Goal: Information Seeking & Learning: Find specific fact

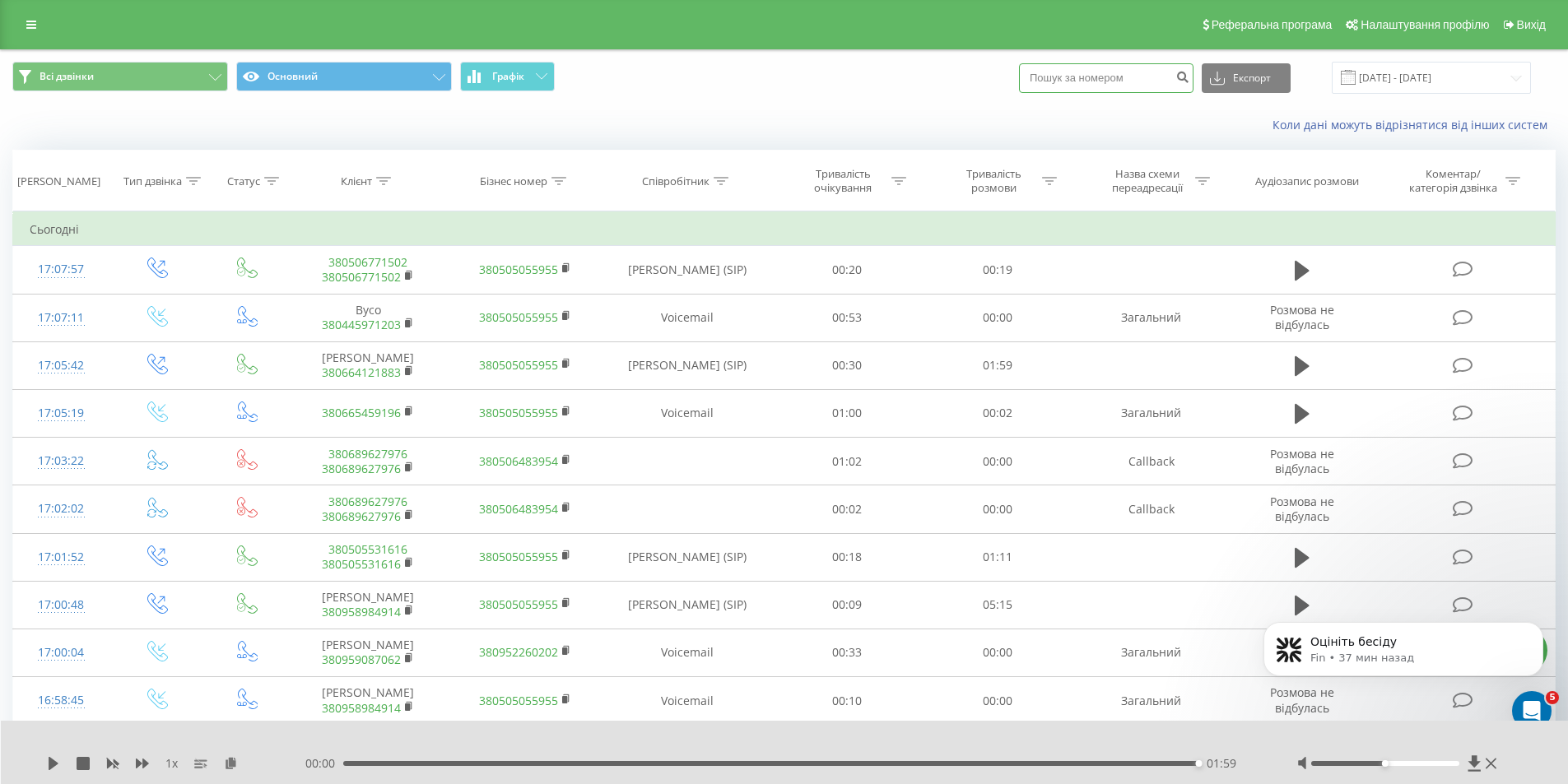
click at [1073, 71] on input at bounding box center [1106, 78] width 175 height 30
paste input "(20072025)0995224346"
drag, startPoint x: 1105, startPoint y: 77, endPoint x: 919, endPoint y: 50, distance: 187.9
click at [919, 50] on div "Всі дзвінки Основний Графік (20072025)0995224346 Експорт .csv .xls .xlsx 21.07.…" at bounding box center [784, 77] width 1566 height 55
type input "0995224346"
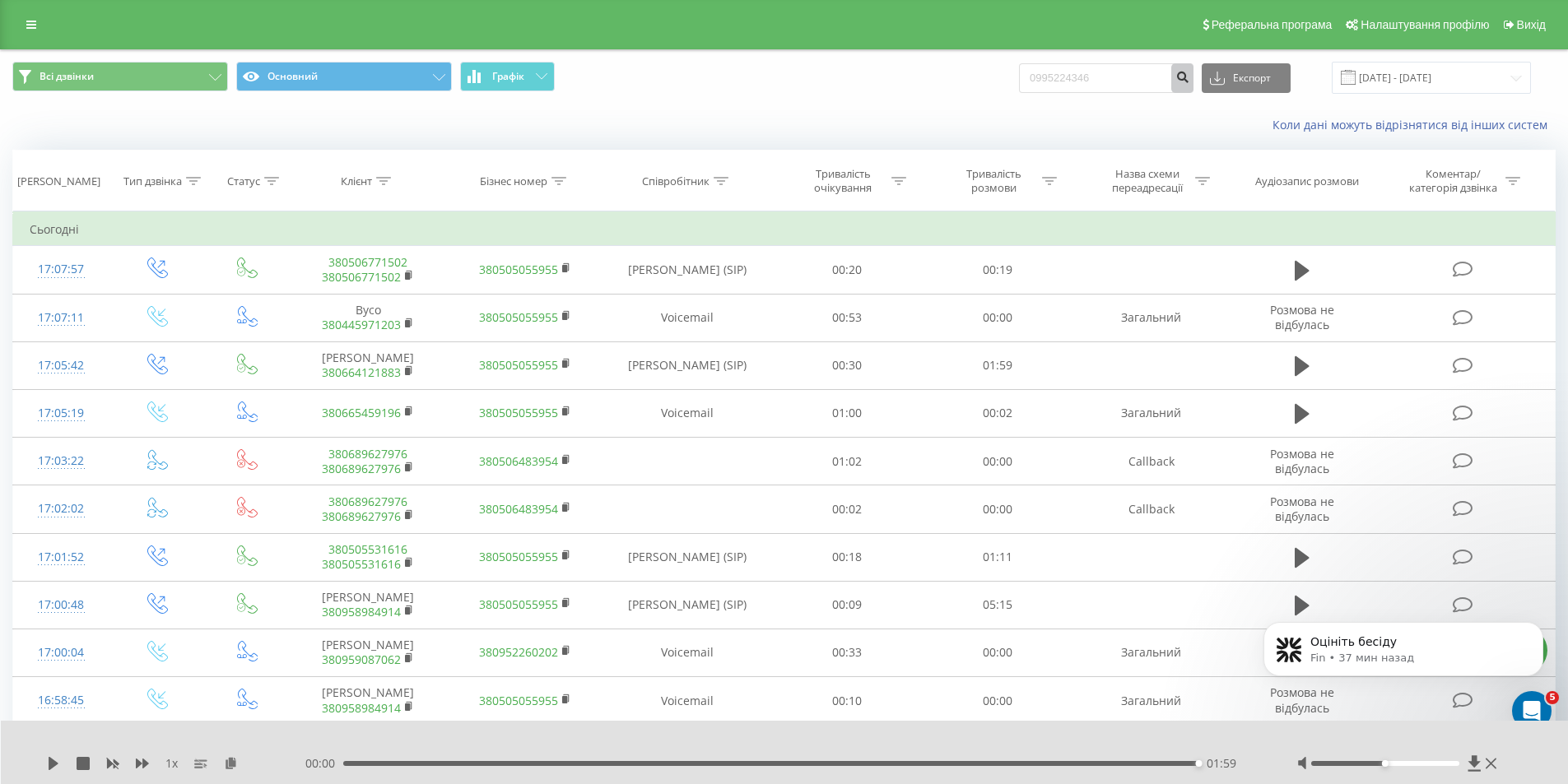
click at [1190, 78] on icon "submit" at bounding box center [1182, 75] width 14 height 10
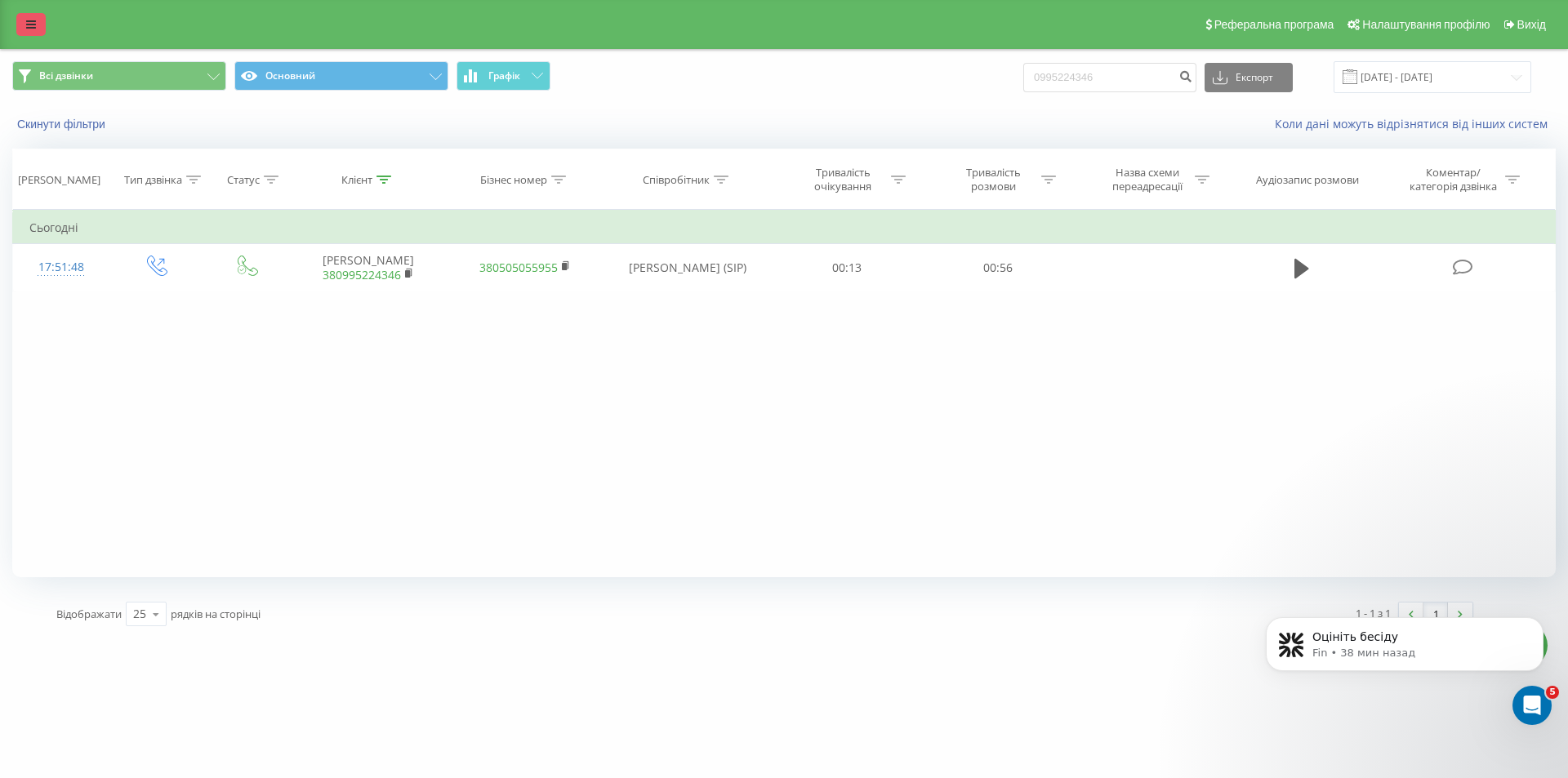
click at [38, 27] on link at bounding box center [30, 24] width 29 height 23
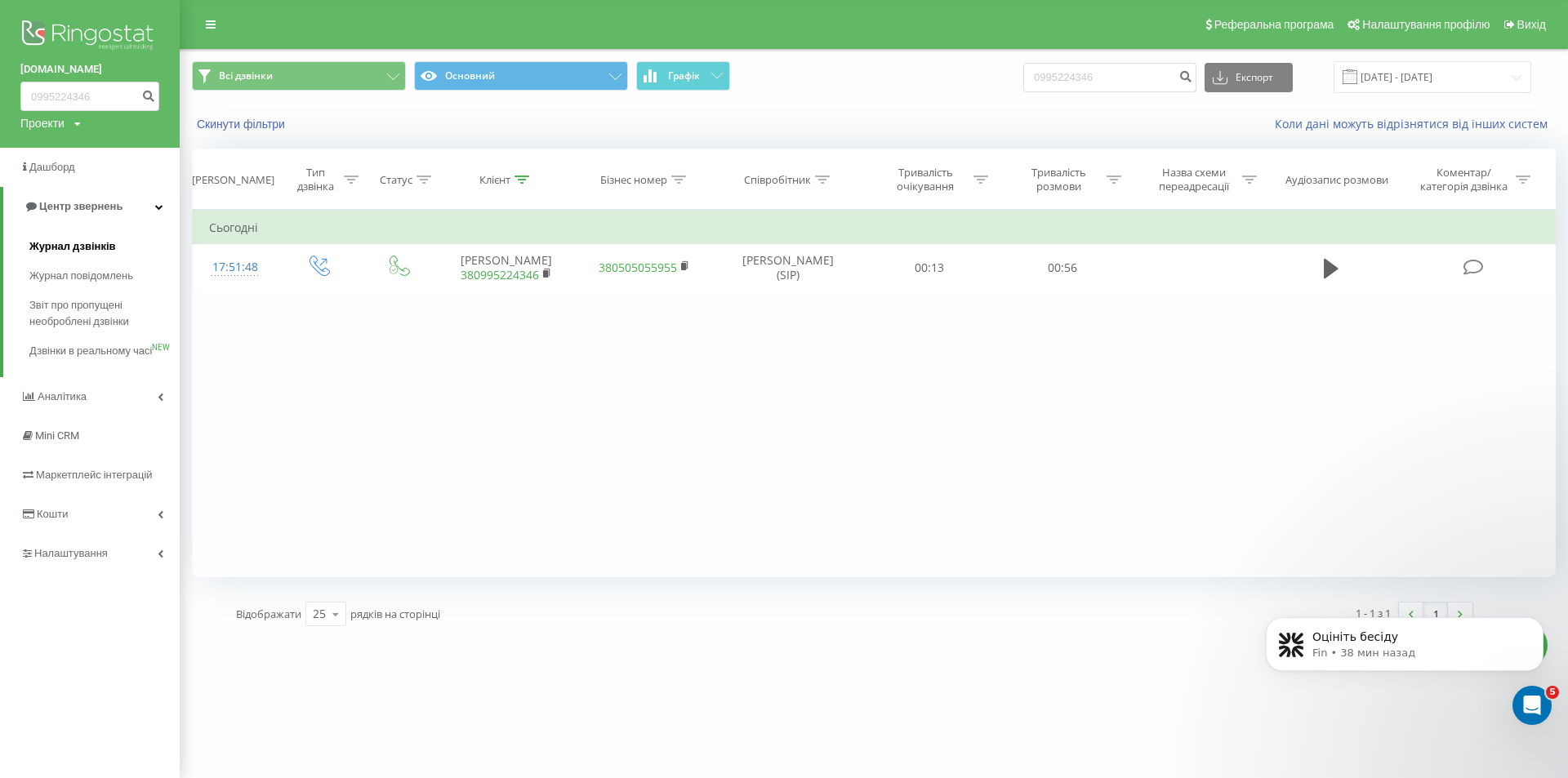
click at [77, 245] on span "Журнал дзвінків" at bounding box center [72, 246] width 86 height 16
click at [939, 301] on div "Фільтрувати за умовою Дорівнює Введіть значення Скасувати OK Фільтрувати за умо…" at bounding box center [874, 394] width 1364 height 368
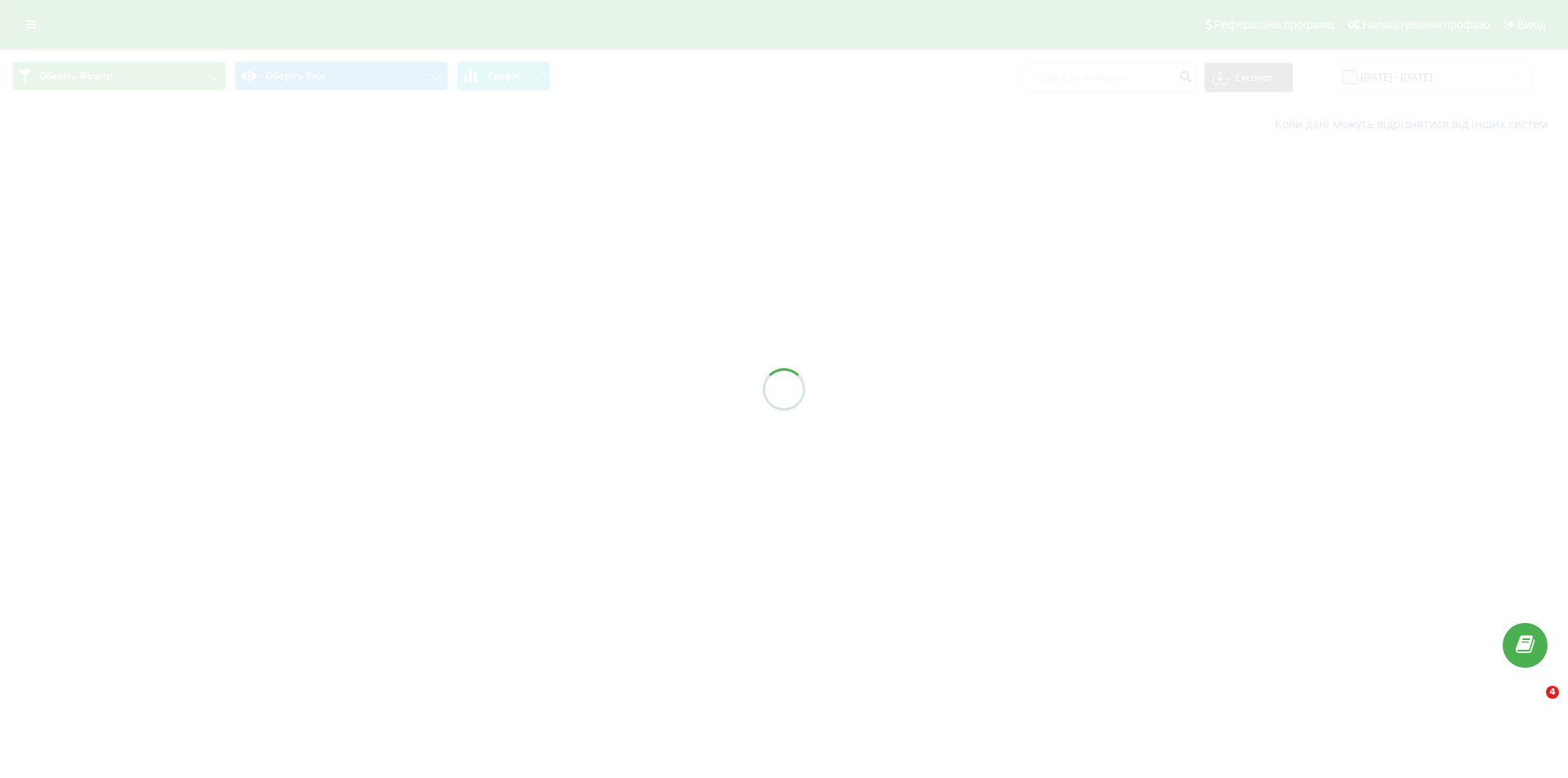
click at [1416, 60] on div at bounding box center [784, 389] width 1568 height 778
click at [1436, 82] on div at bounding box center [784, 389] width 1568 height 778
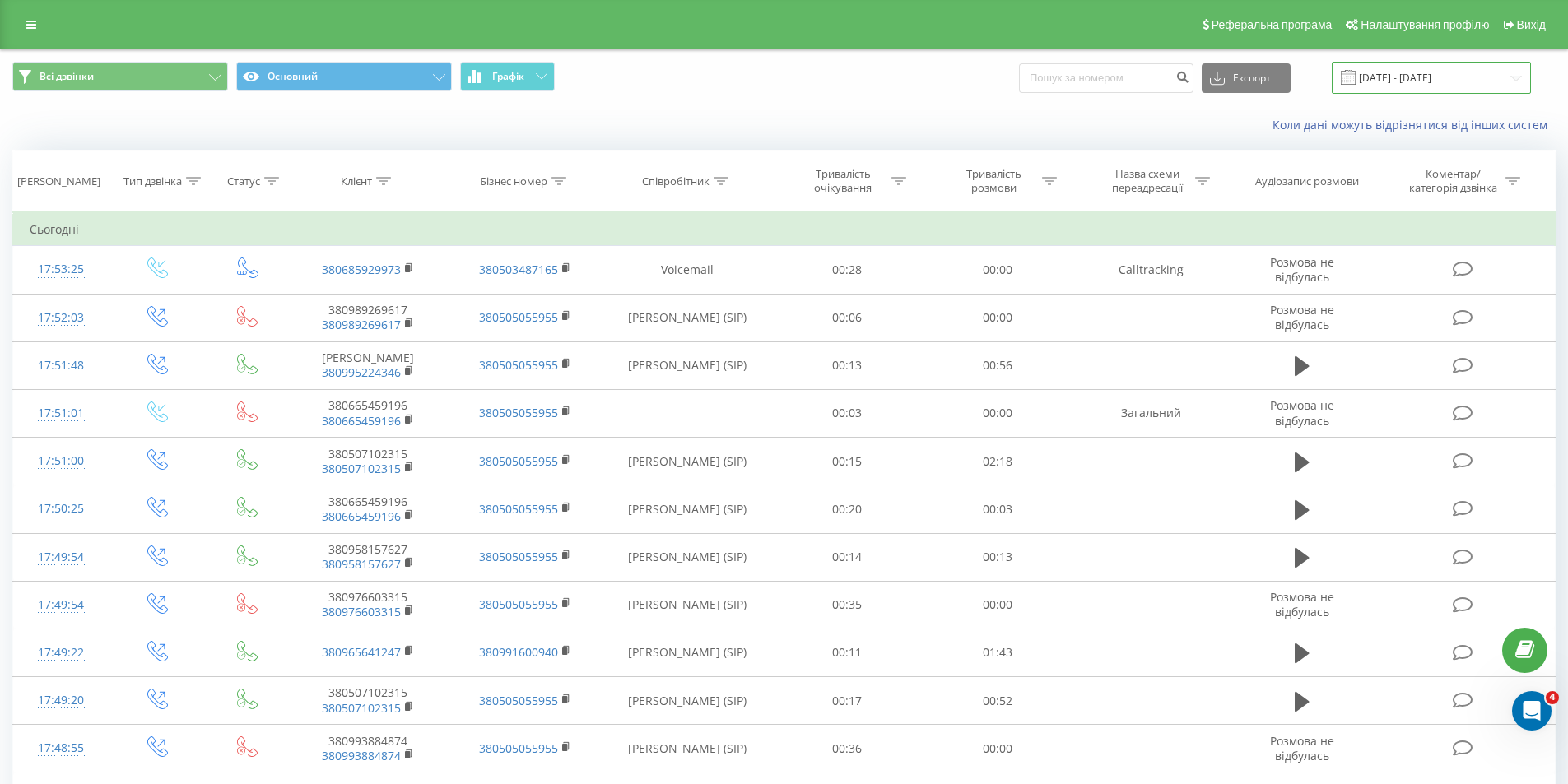
click at [1451, 82] on input "[DATE] - [DATE]" at bounding box center [1431, 78] width 199 height 32
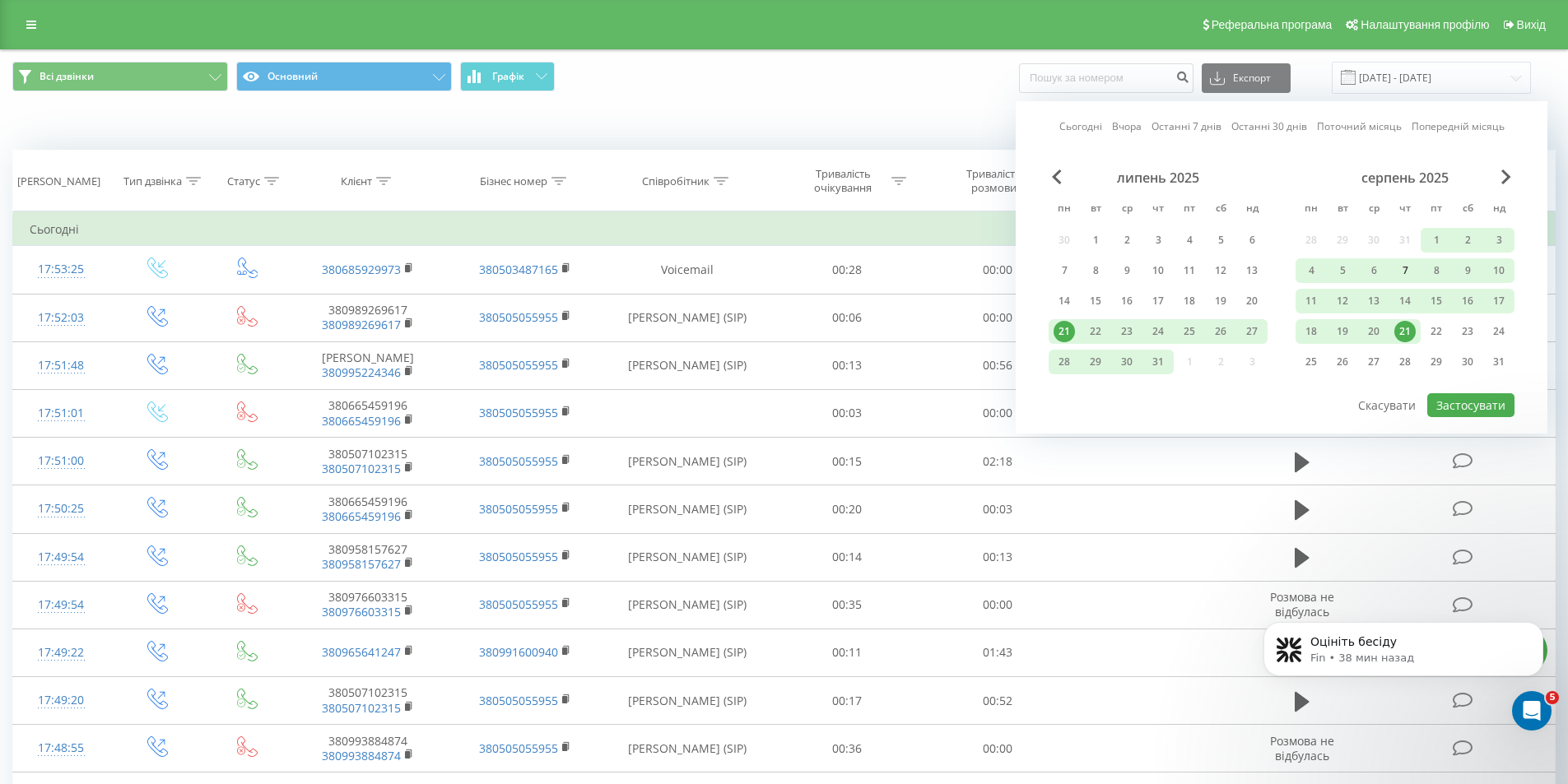
click at [1408, 273] on div "7" at bounding box center [1405, 270] width 21 height 21
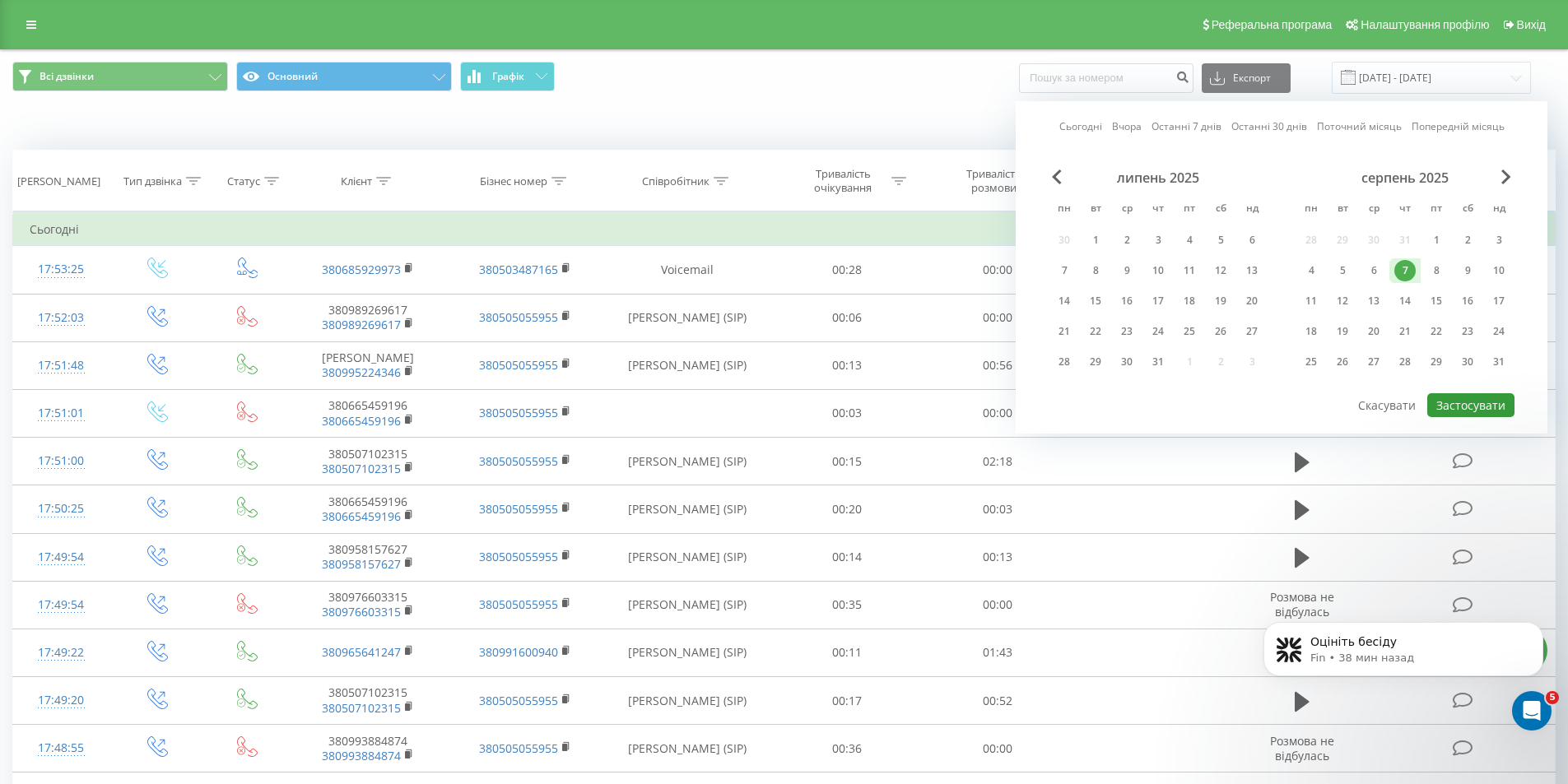
click at [1449, 399] on button "Застосувати" at bounding box center [1471, 405] width 87 height 24
type input "07.08.2025 - 07.08.2025"
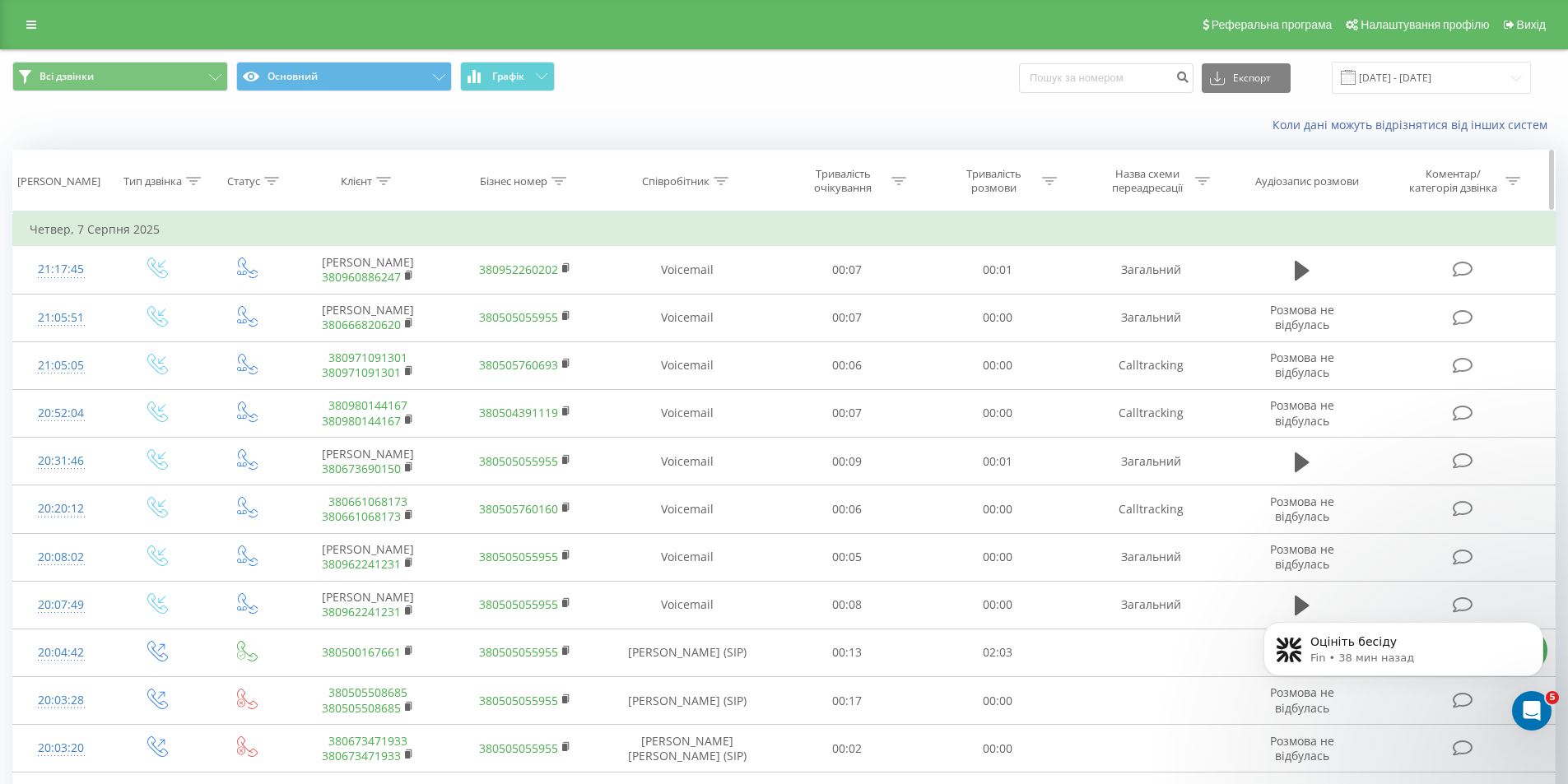
click at [730, 188] on th "Співробітник" at bounding box center [688, 181] width 169 height 61
click at [717, 181] on icon at bounding box center [721, 181] width 15 height 8
click at [692, 305] on input "text" at bounding box center [687, 299] width 145 height 29
type input "трачук"
click at [739, 333] on span "OK" at bounding box center [723, 331] width 46 height 25
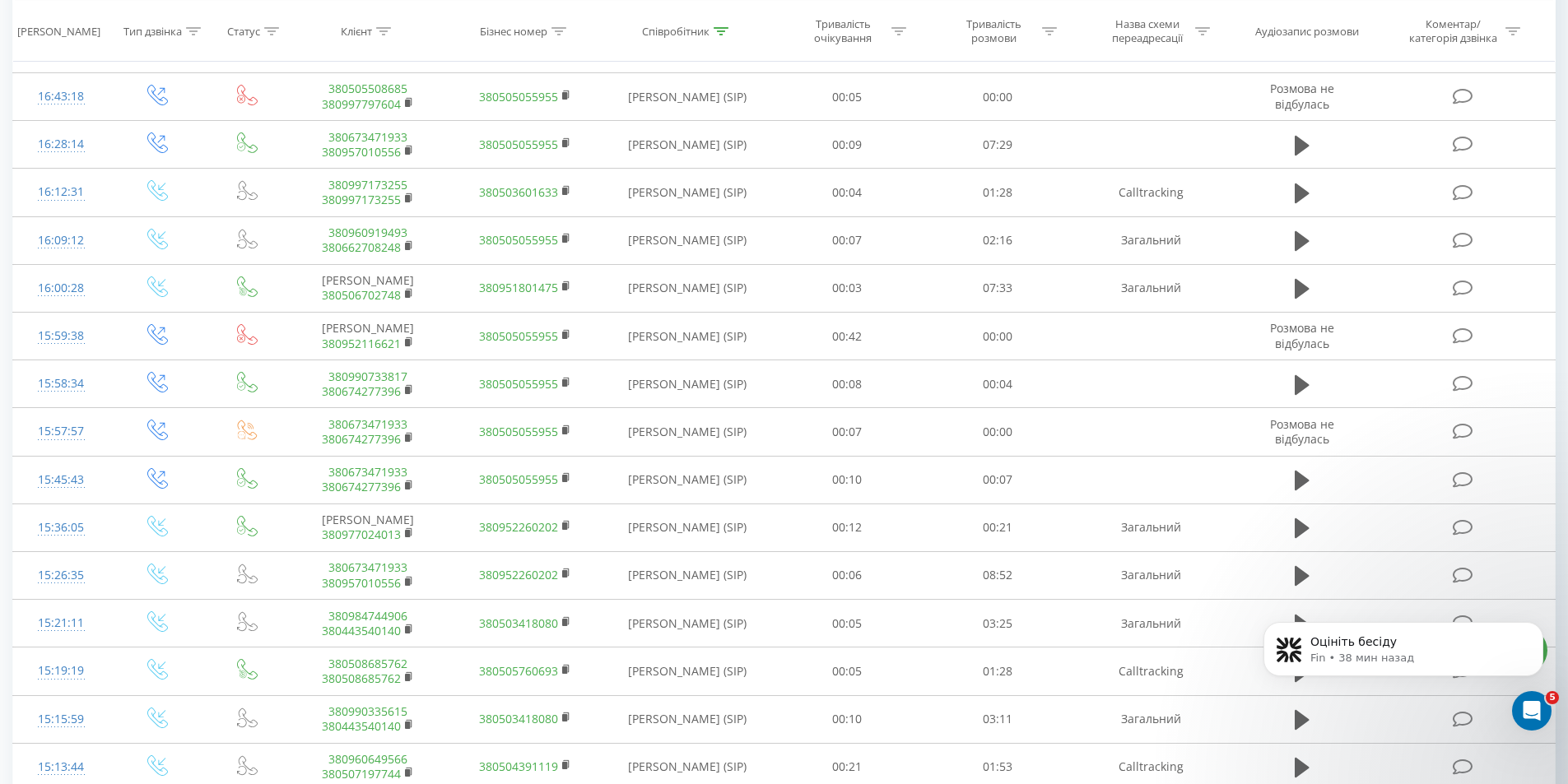
scroll to position [733, 0]
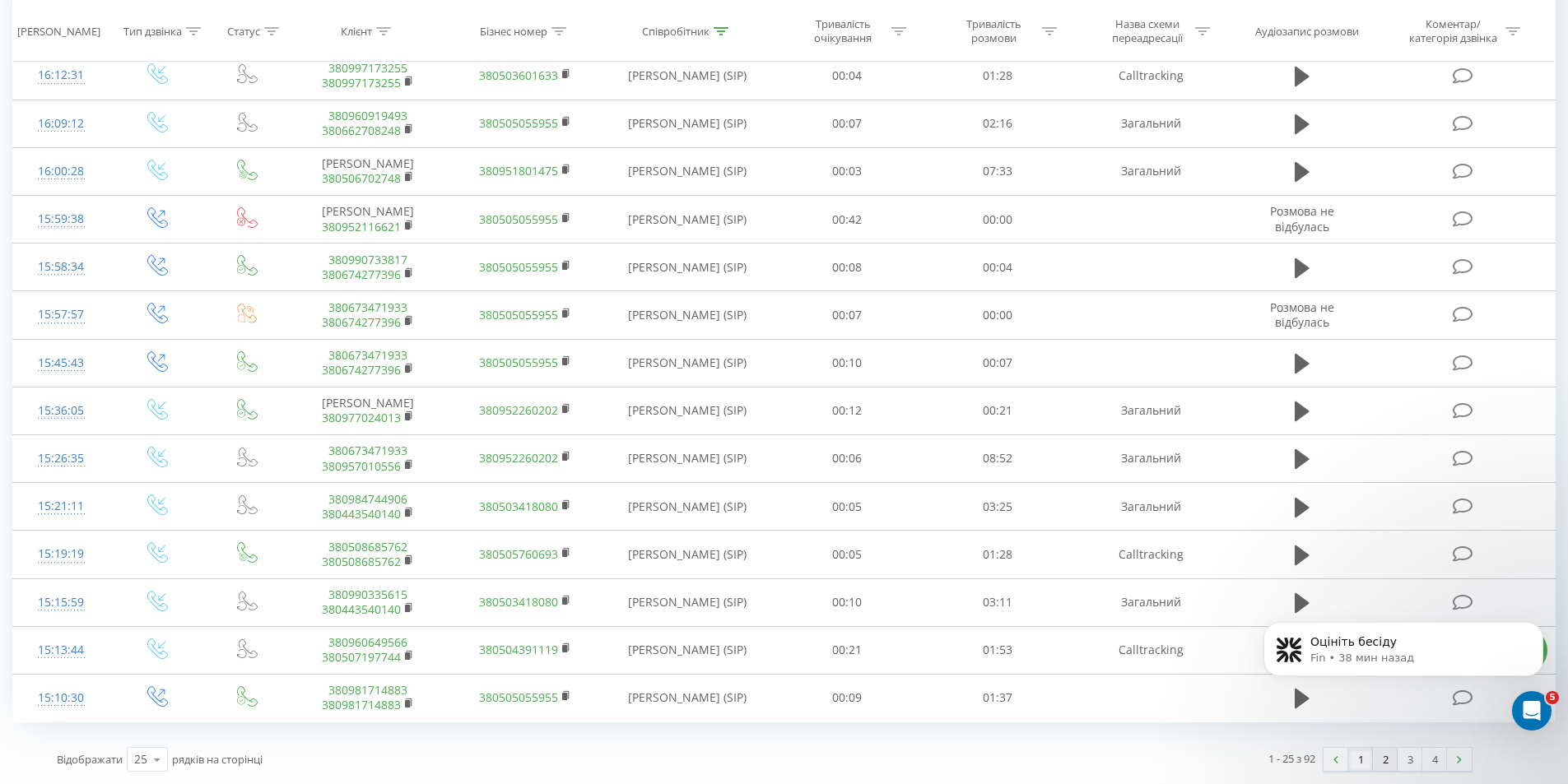
click at [1392, 755] on link "2" at bounding box center [1385, 759] width 24 height 23
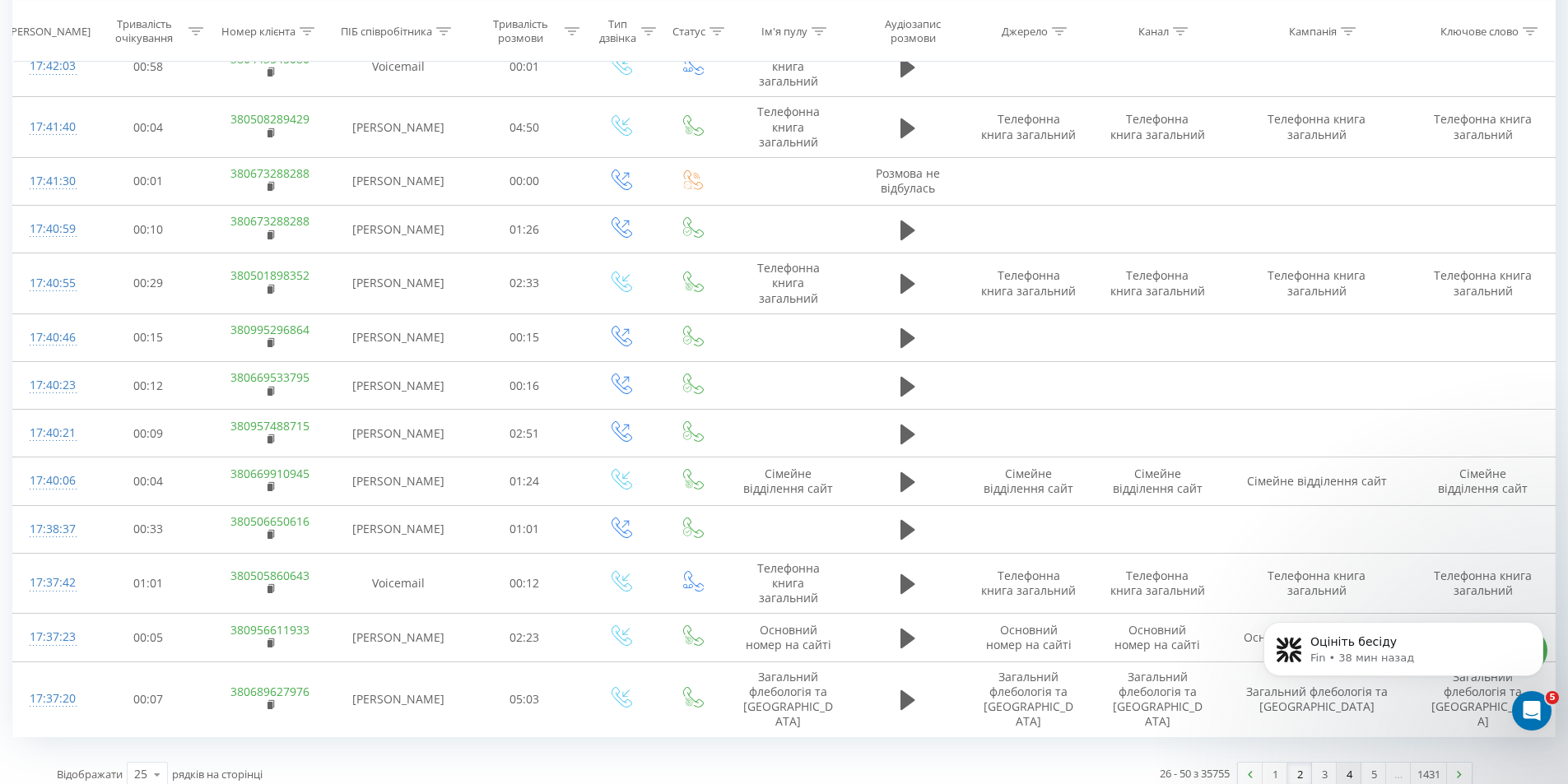
click at [1345, 763] on link "4" at bounding box center [1348, 774] width 24 height 23
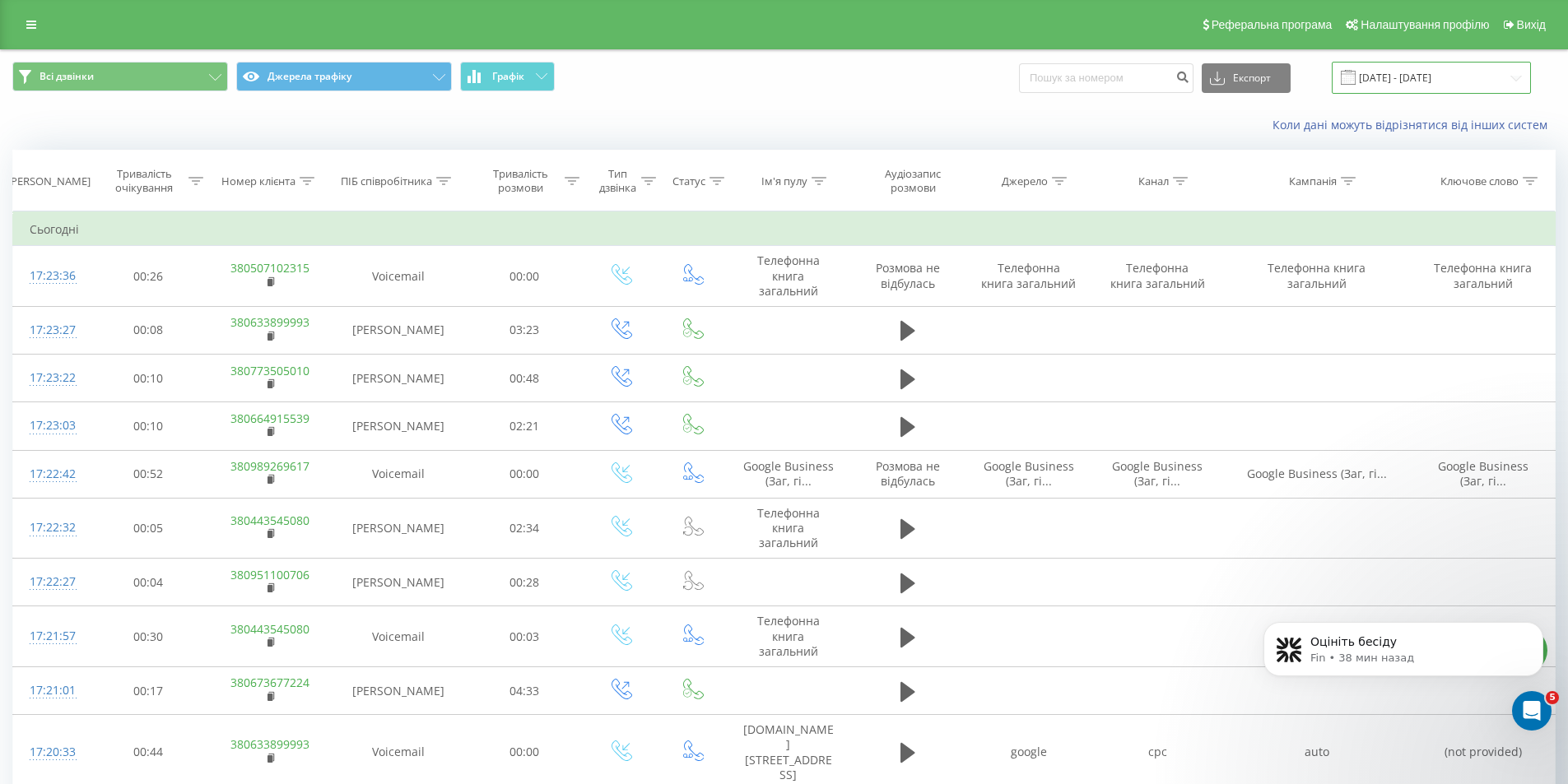
click at [1387, 76] on input "[DATE] - [DATE]" at bounding box center [1431, 78] width 199 height 32
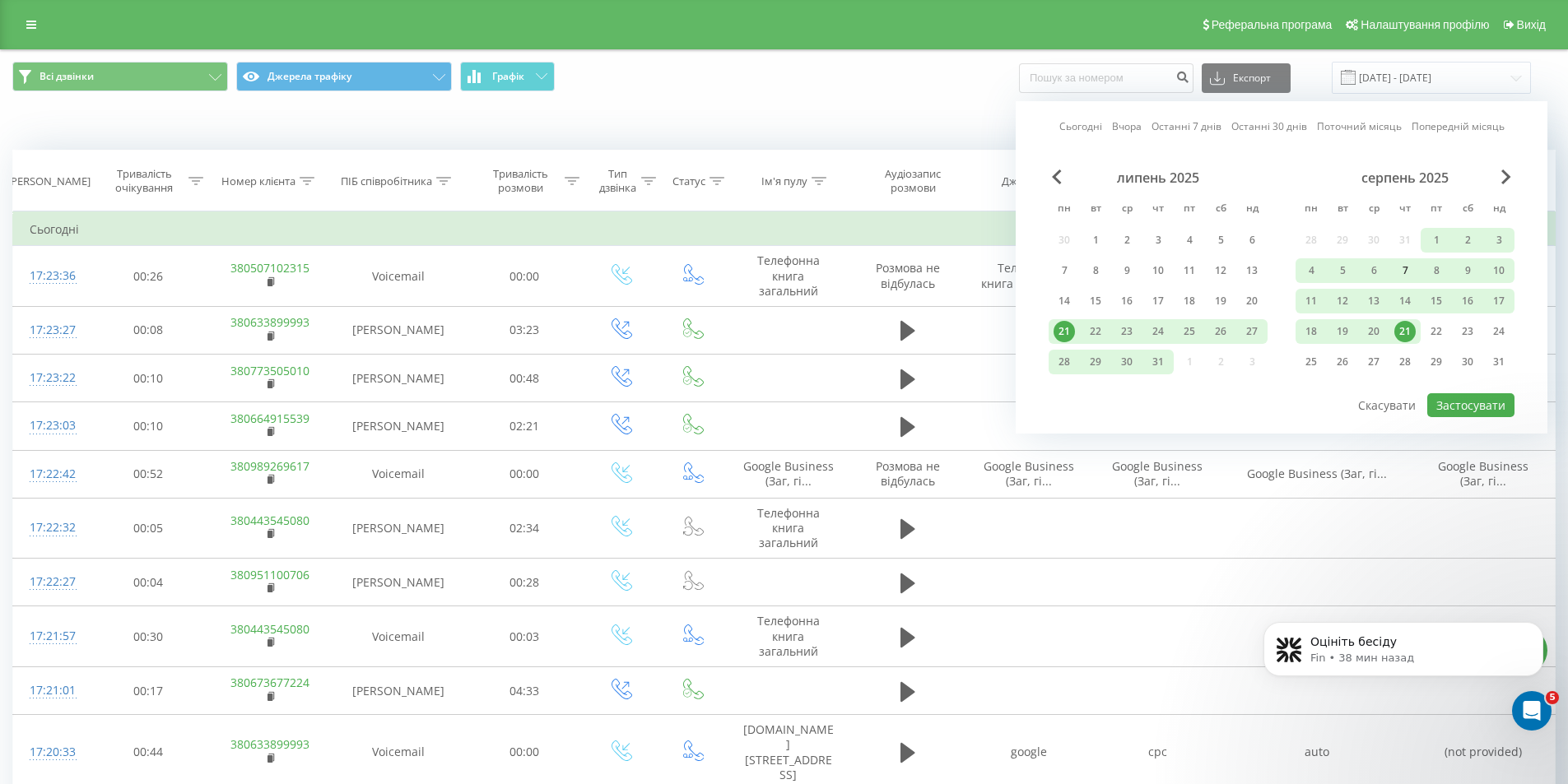
click at [1397, 272] on div "7" at bounding box center [1405, 270] width 21 height 21
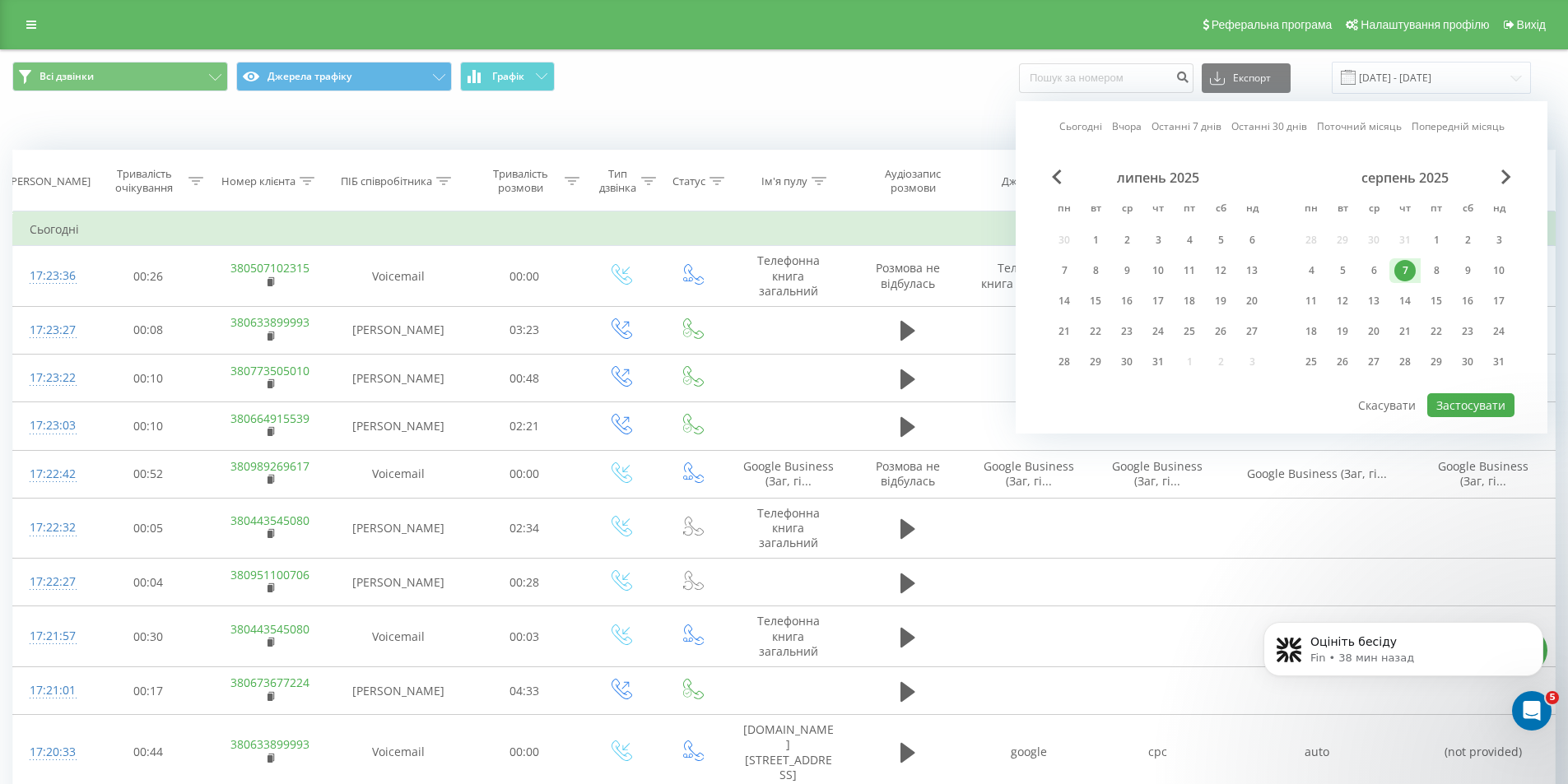
click at [1434, 388] on div "липень 2025 пн вт ср чт пт сб нд 30 1 2 3 4 5 6 7 8 9 10 11 12 13 14 15 16 17 1…" at bounding box center [1282, 280] width 466 height 222
click at [1456, 408] on button "Застосувати" at bounding box center [1471, 405] width 87 height 24
type input "07.08.2025 - 07.08.2025"
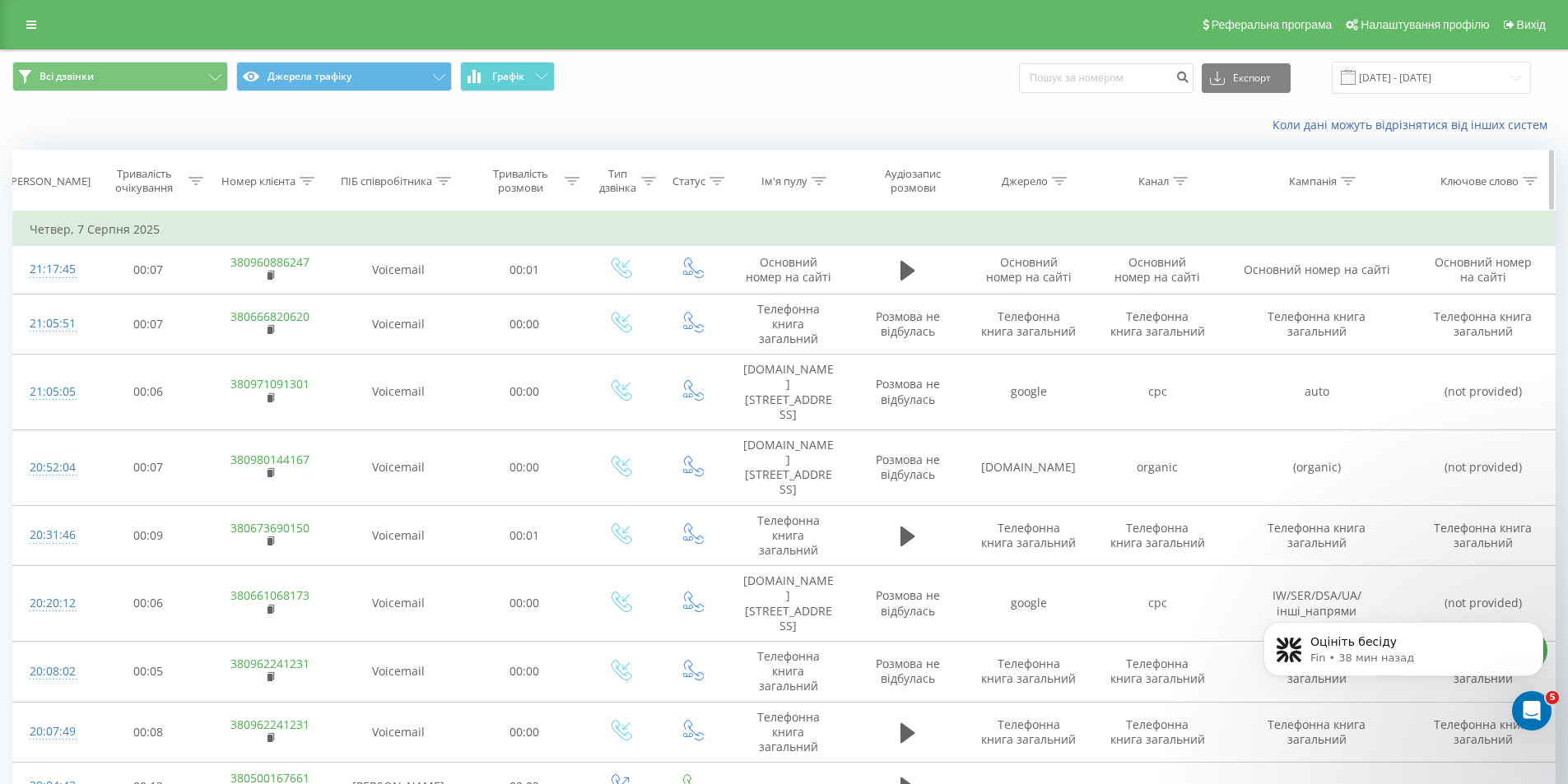
click at [447, 189] on th "ПІБ співробітника" at bounding box center [399, 181] width 133 height 61
click at [446, 182] on icon at bounding box center [444, 181] width 15 height 8
click at [377, 299] on input "text" at bounding box center [399, 299] width 145 height 29
type input "трачук"
click at [447, 354] on div "Фільтрувати за умовою Містить трачук Скасувати OK" at bounding box center [399, 285] width 180 height 148
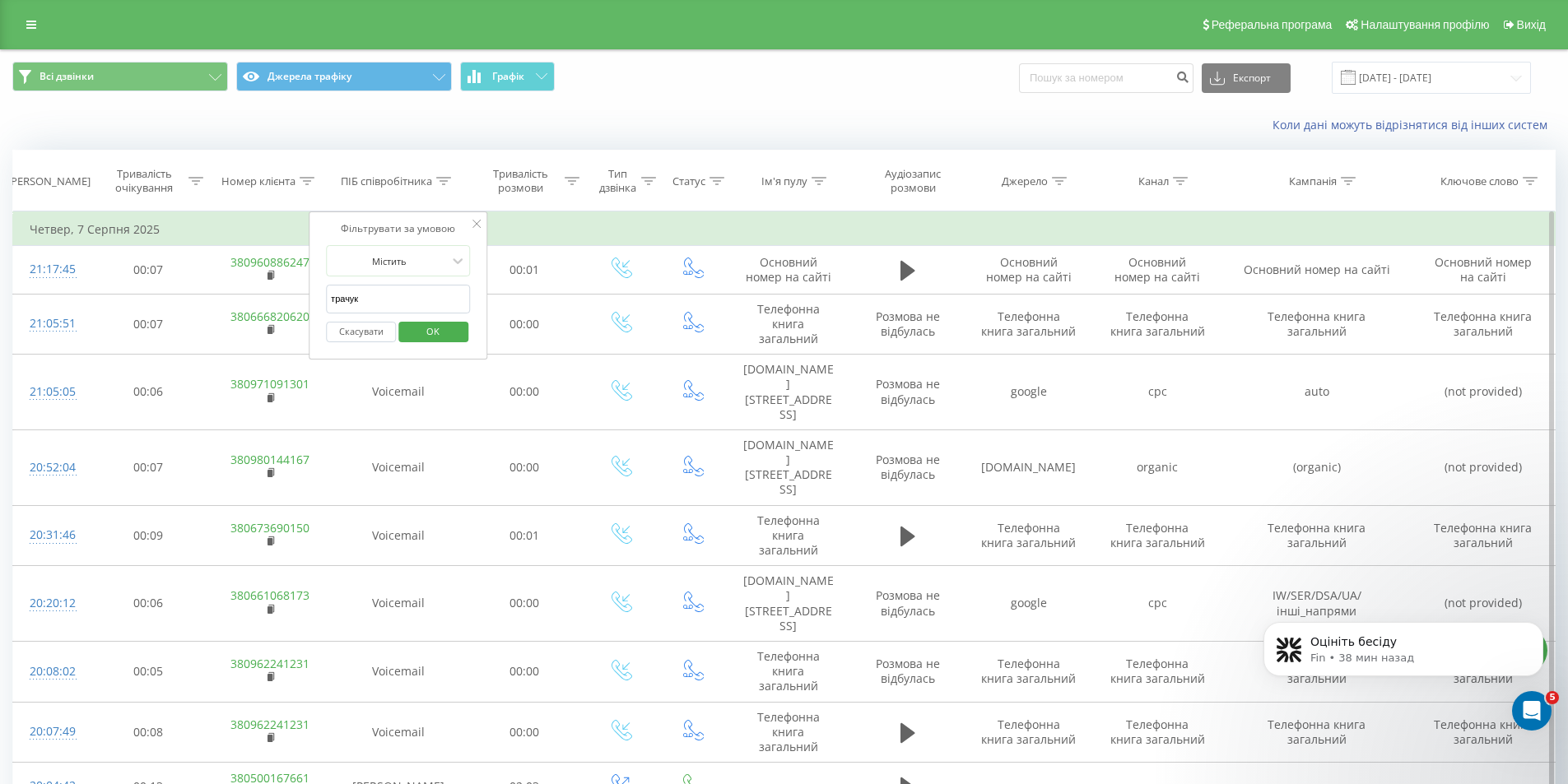
click at [433, 324] on span "OK" at bounding box center [433, 331] width 46 height 25
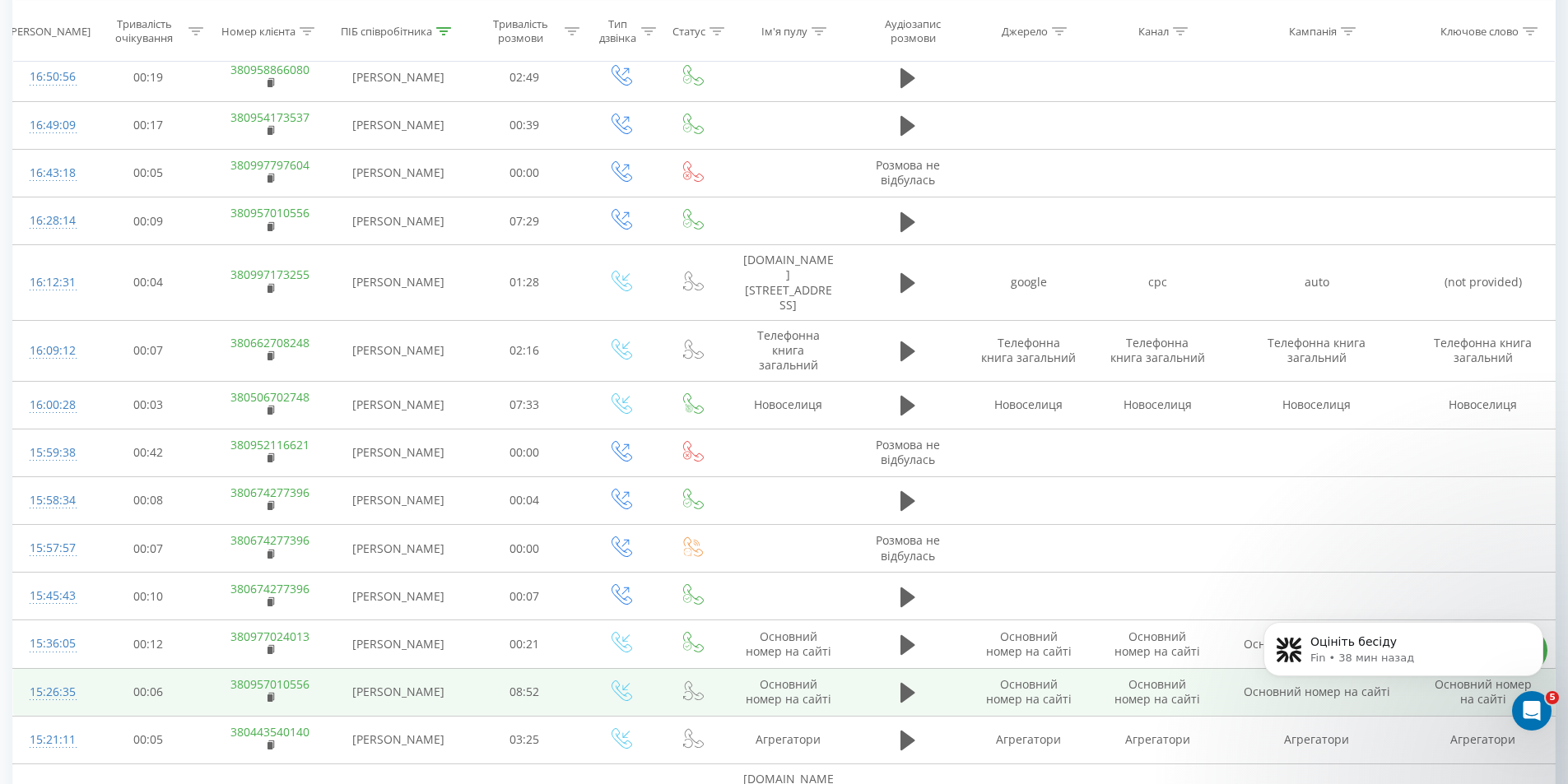
scroll to position [759, 0]
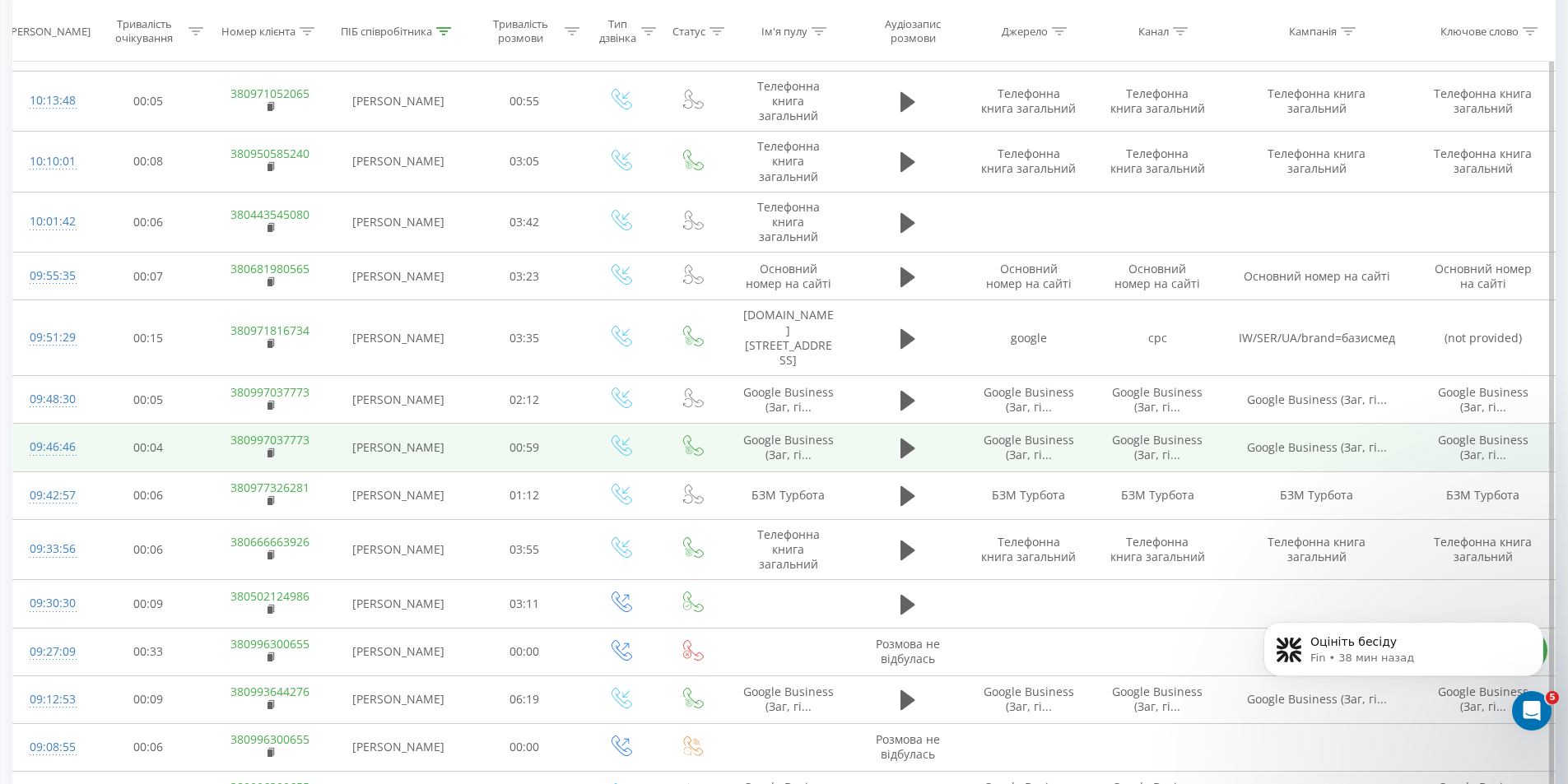
scroll to position [388, 0]
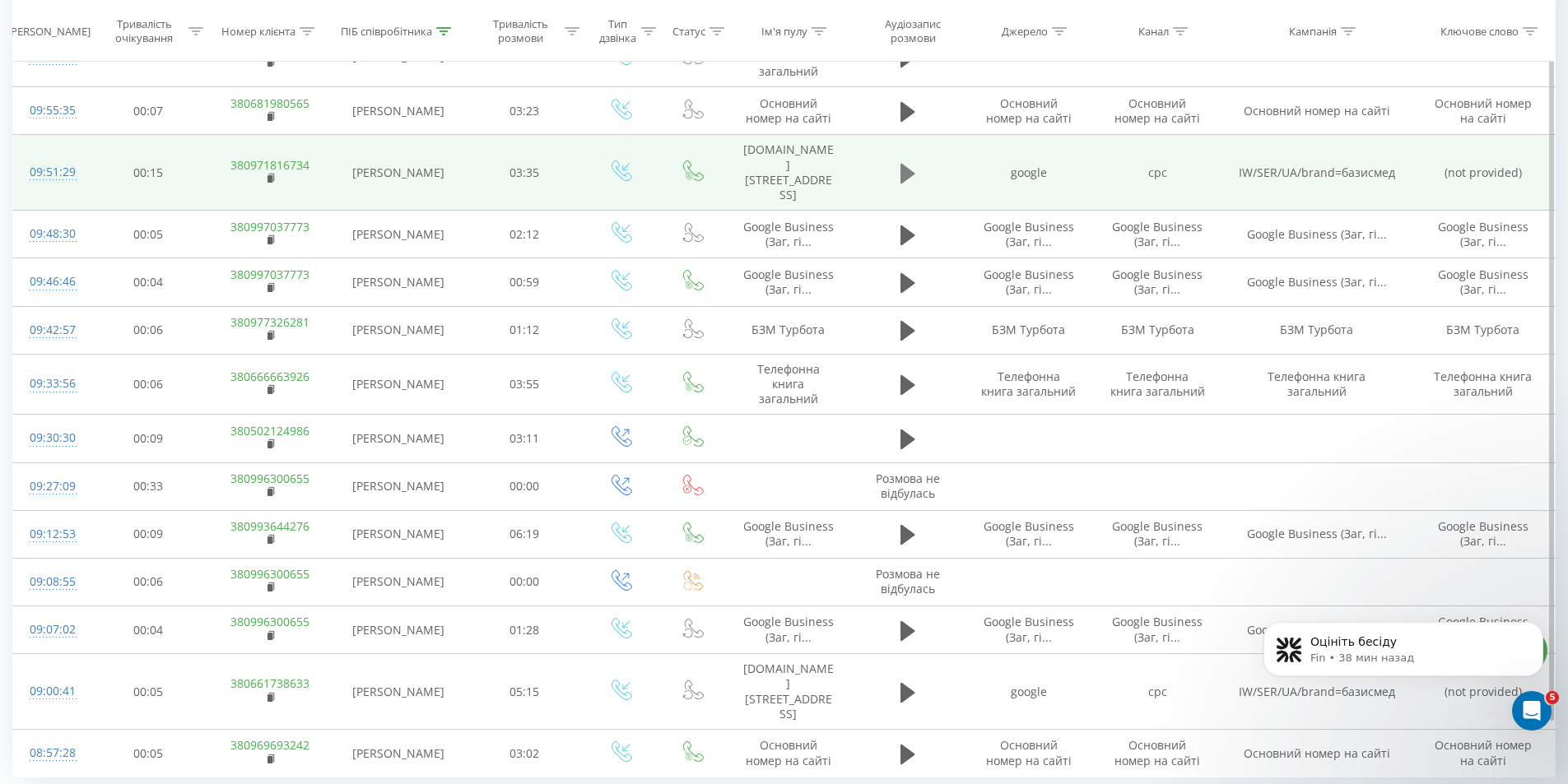
click at [903, 164] on icon at bounding box center [909, 173] width 15 height 19
click at [903, 165] on icon at bounding box center [903, 173] width 5 height 18
click at [903, 164] on icon at bounding box center [909, 173] width 15 height 19
click at [274, 173] on icon at bounding box center [272, 179] width 9 height 12
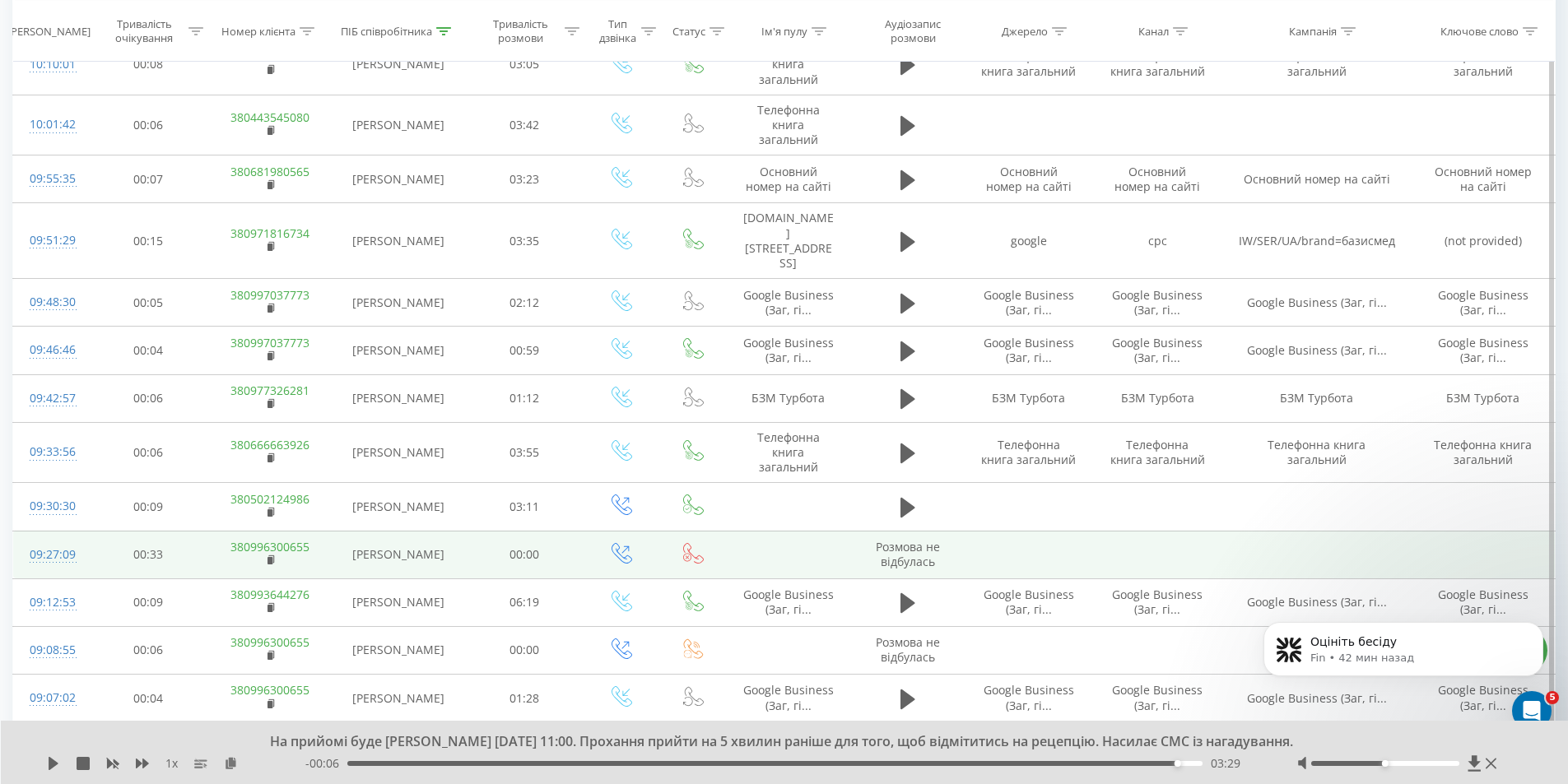
scroll to position [306, 0]
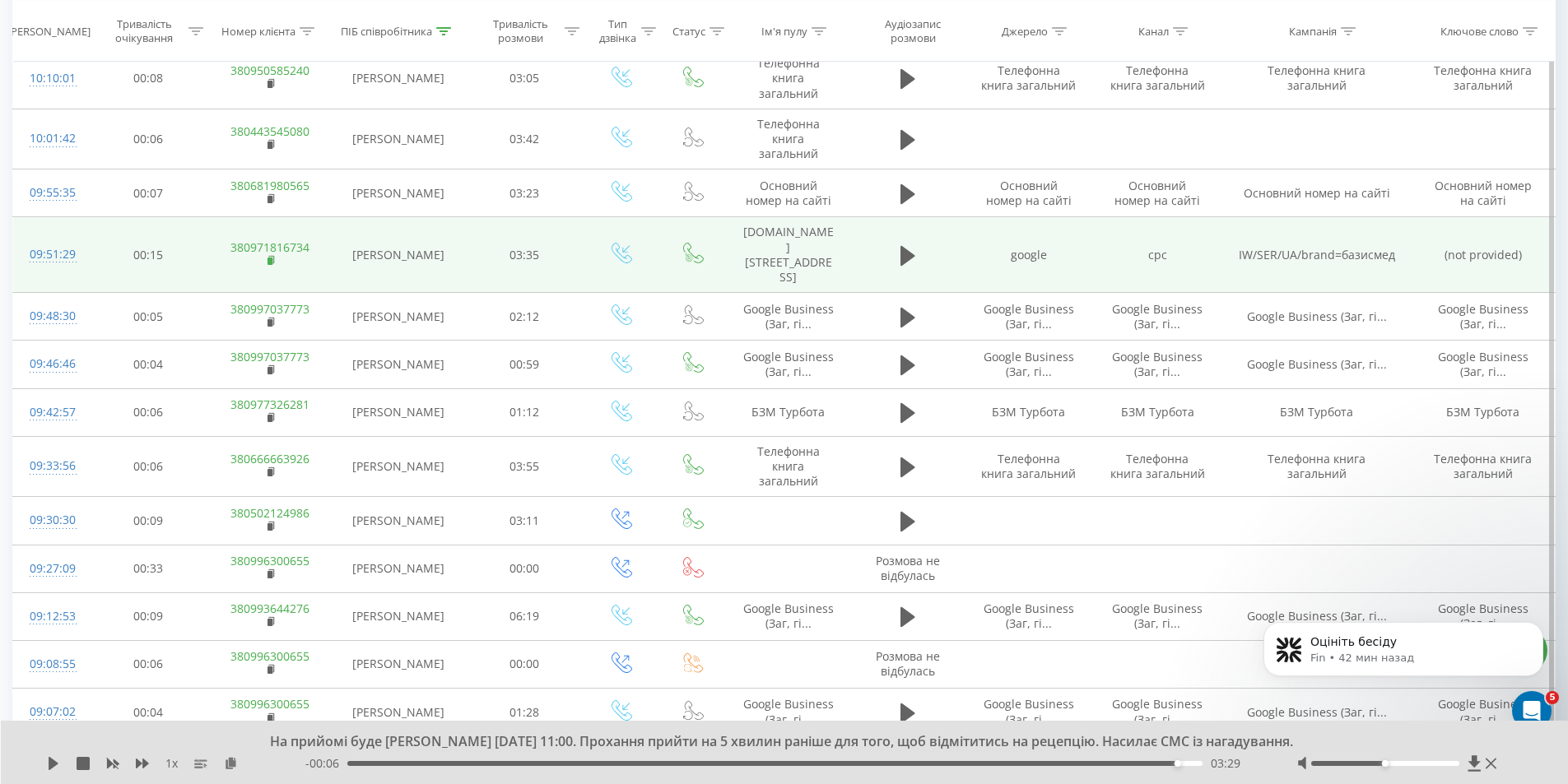
click at [269, 257] on rect at bounding box center [270, 261] width 5 height 8
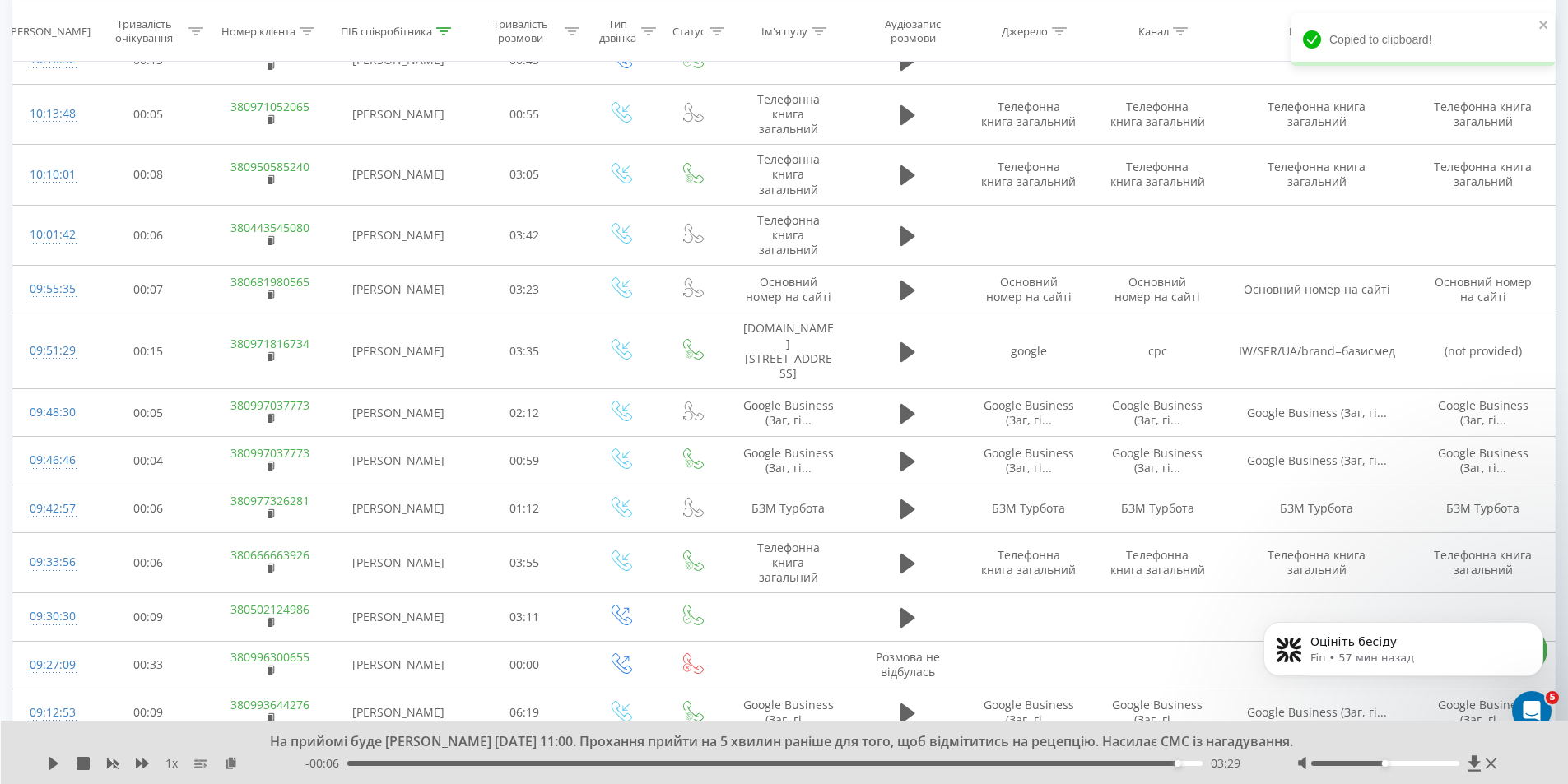
scroll to position [0, 0]
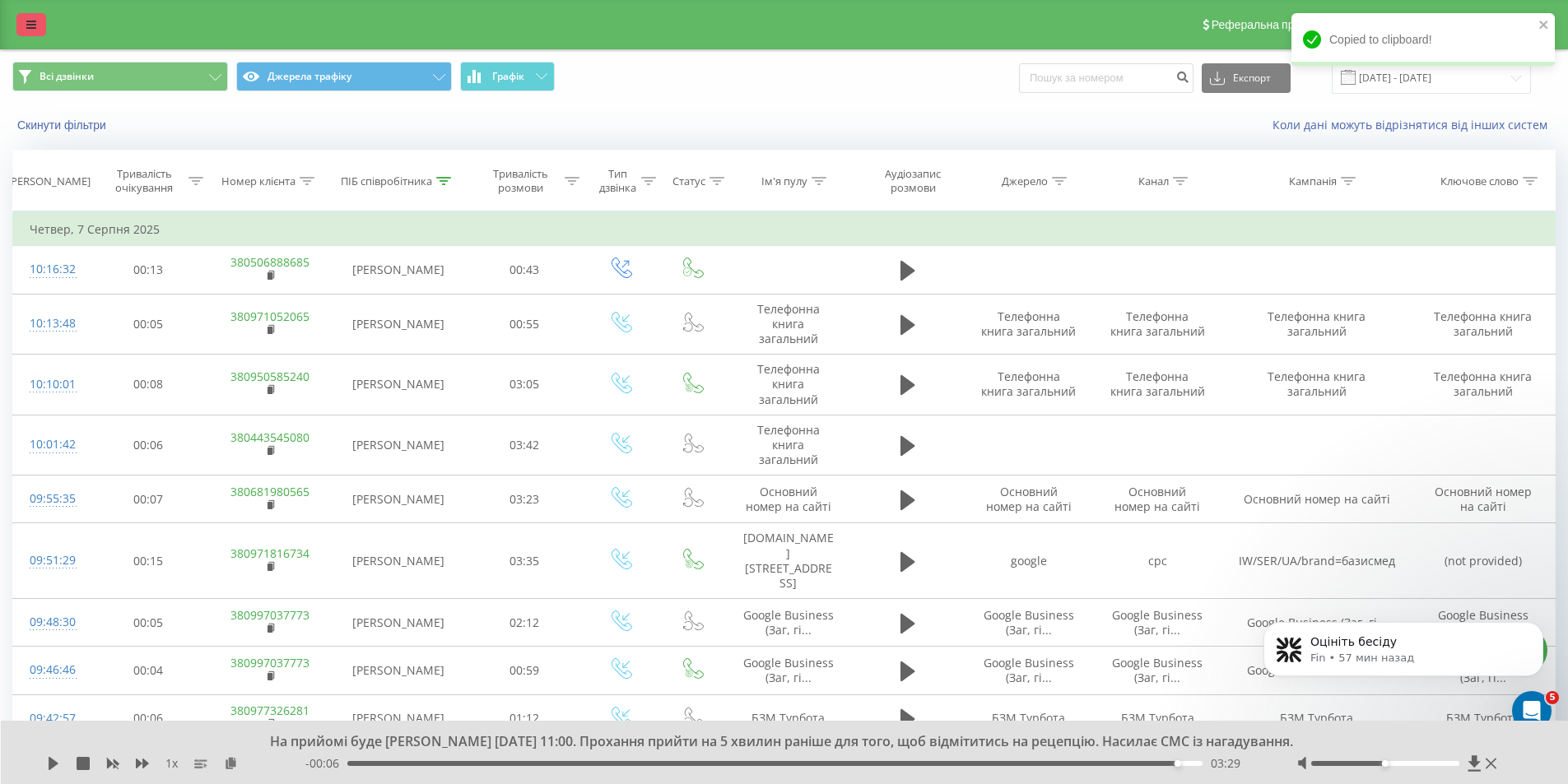
click at [28, 34] on link at bounding box center [30, 24] width 30 height 23
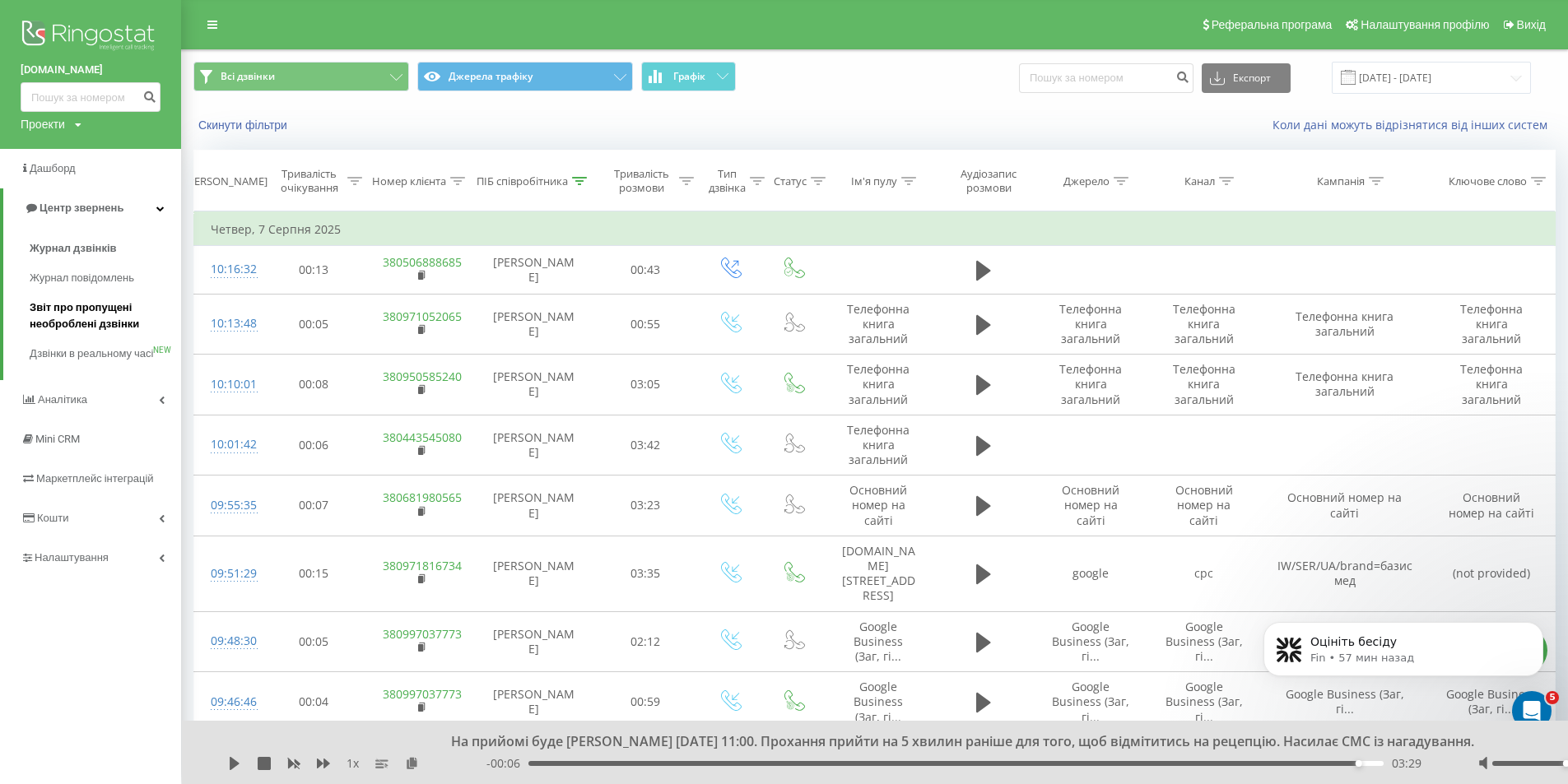
click at [92, 316] on span "Звіт про пропущені необроблені дзвінки" at bounding box center [101, 316] width 144 height 33
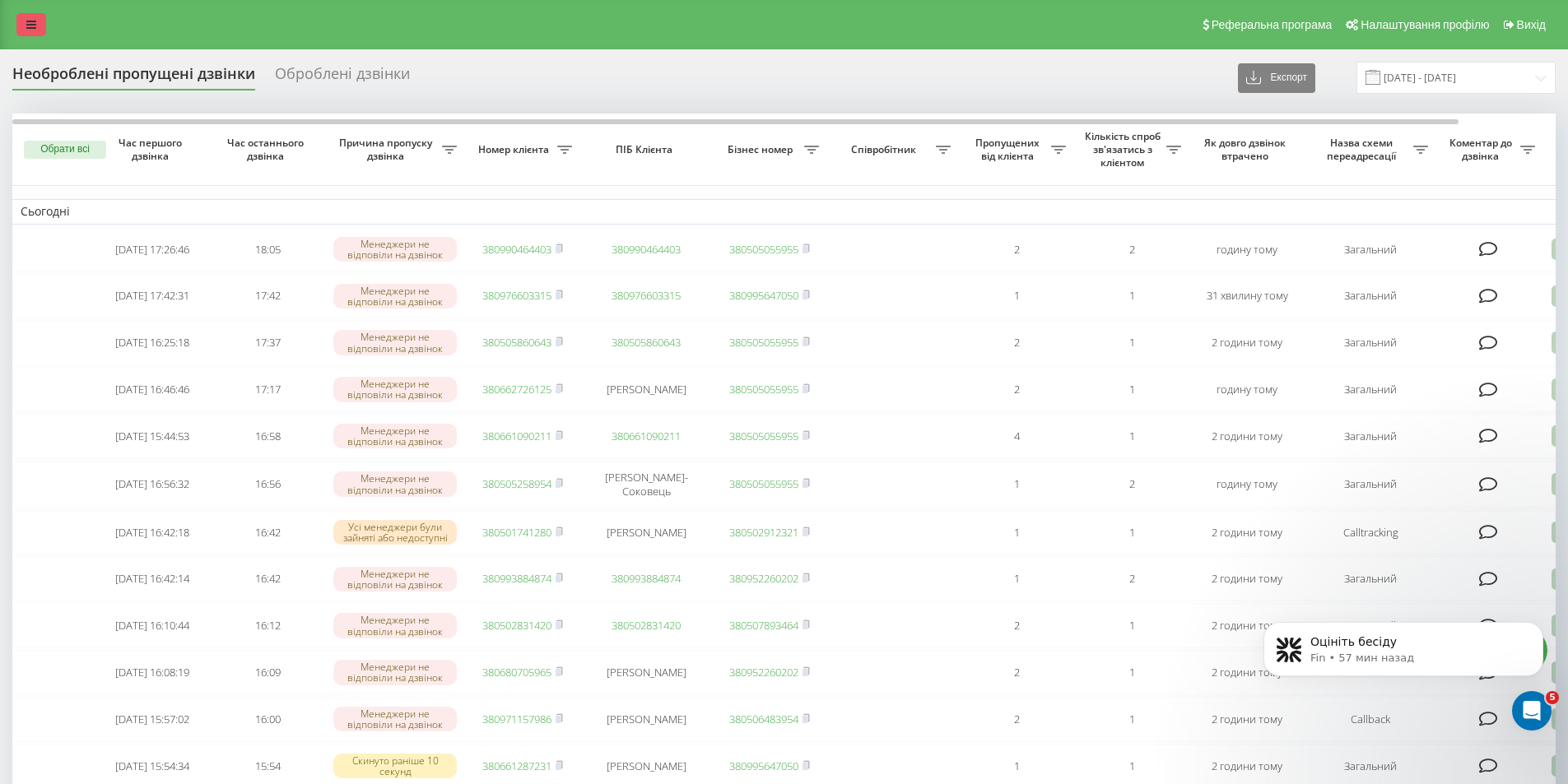
drag, startPoint x: 53, startPoint y: 24, endPoint x: 35, endPoint y: 25, distance: 18.0
click at [50, 25] on div "Реферальна програма Налаштування профілю Вихід" at bounding box center [784, 24] width 1568 height 49
click at [35, 25] on icon at bounding box center [31, 24] width 10 height 12
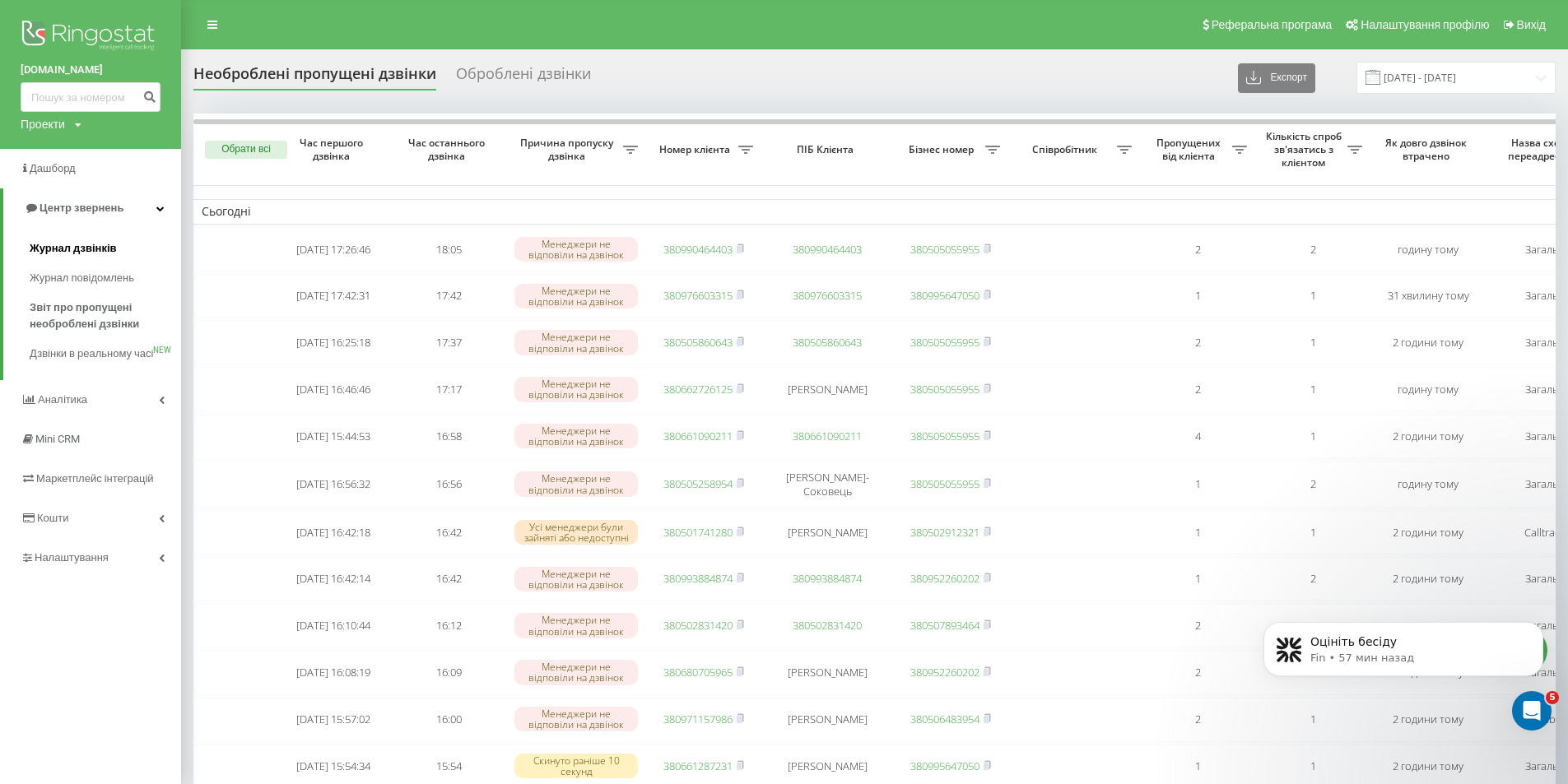
click at [67, 252] on span "Журнал дзвінків" at bounding box center [73, 248] width 87 height 16
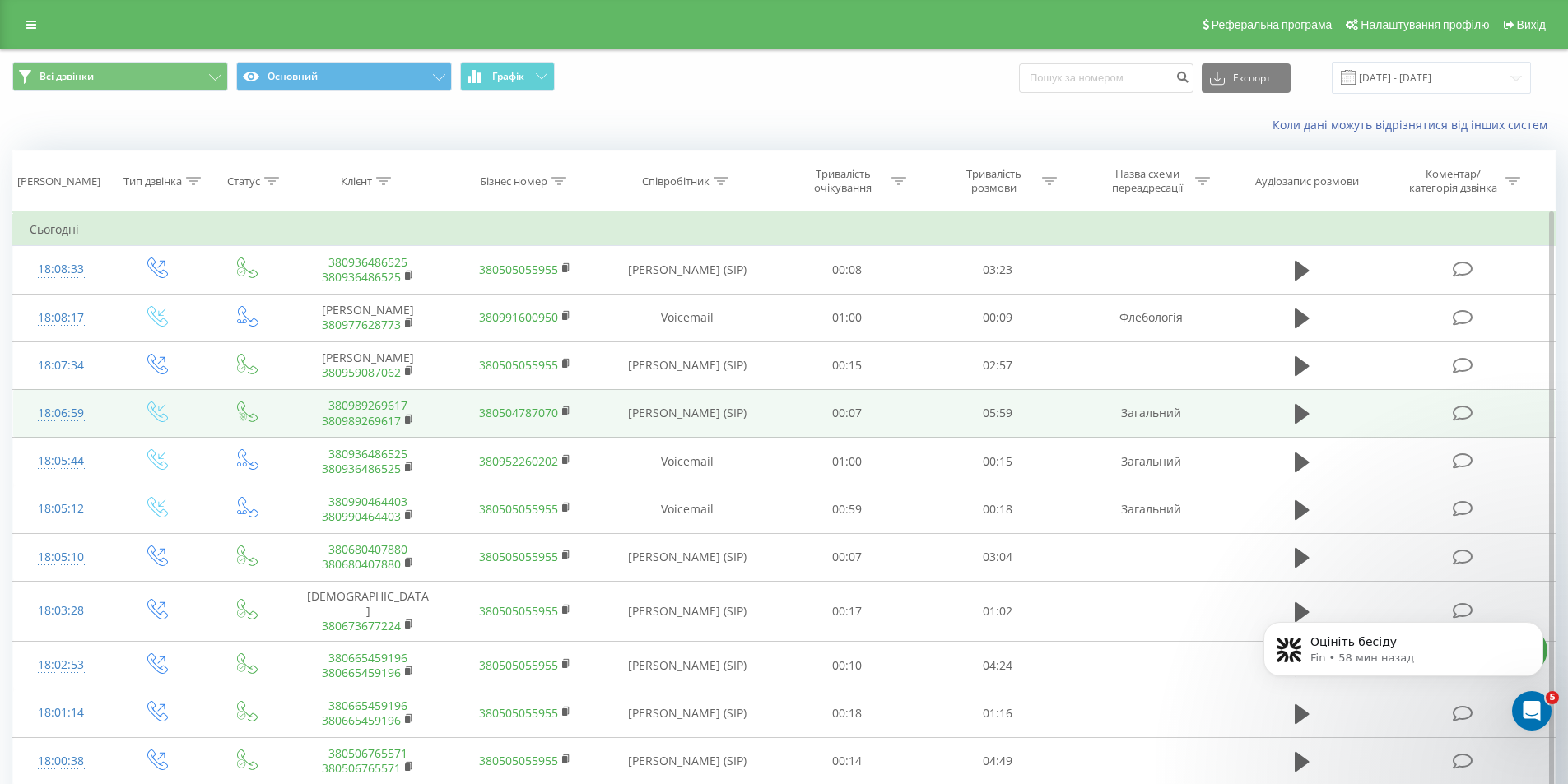
click at [361, 419] on link "380989269617" at bounding box center [361, 420] width 79 height 16
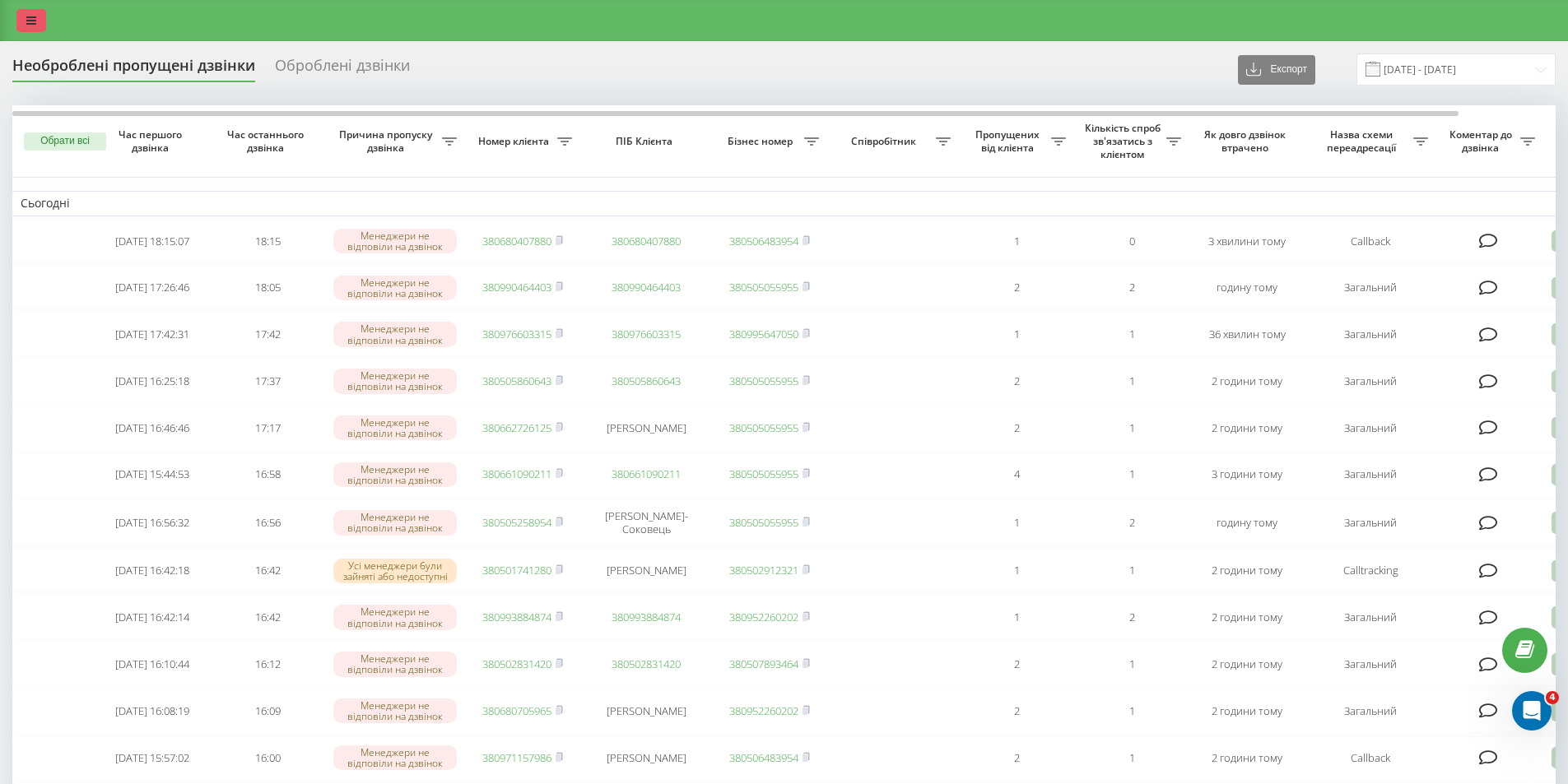
click at [25, 15] on link at bounding box center [30, 20] width 30 height 23
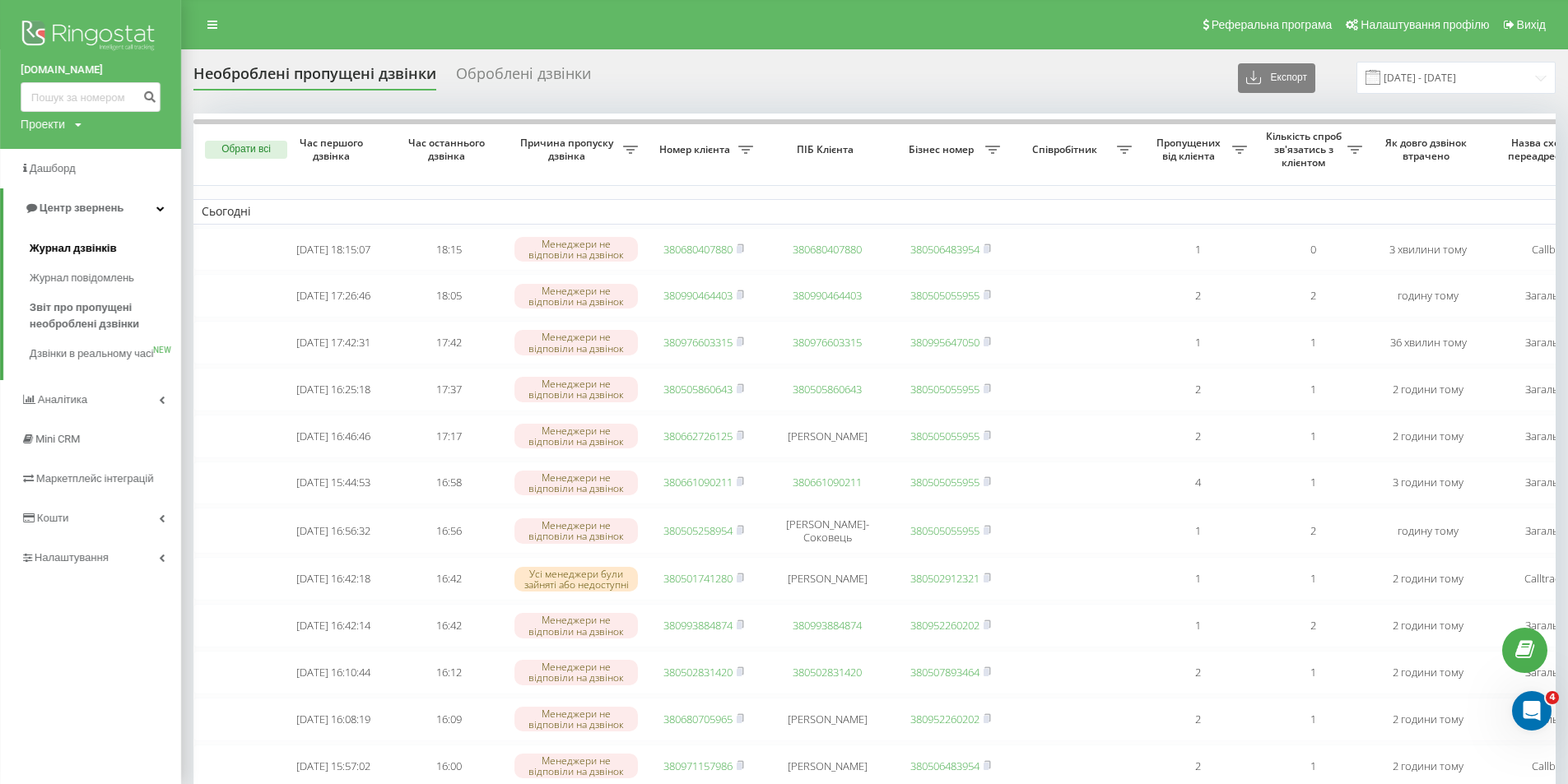
click at [75, 246] on span "Журнал дзвінків" at bounding box center [73, 248] width 87 height 16
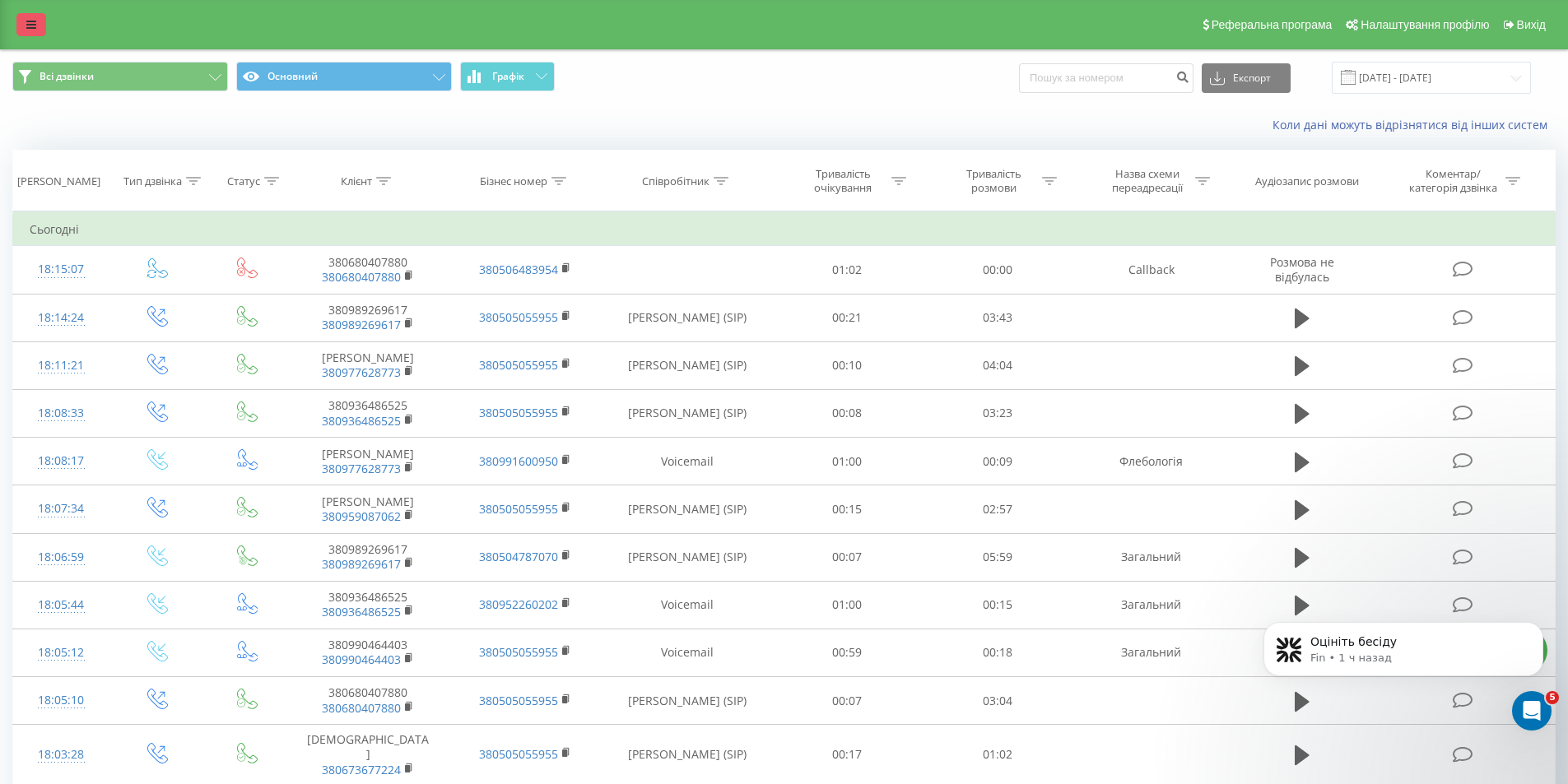
click at [35, 27] on icon at bounding box center [31, 24] width 10 height 12
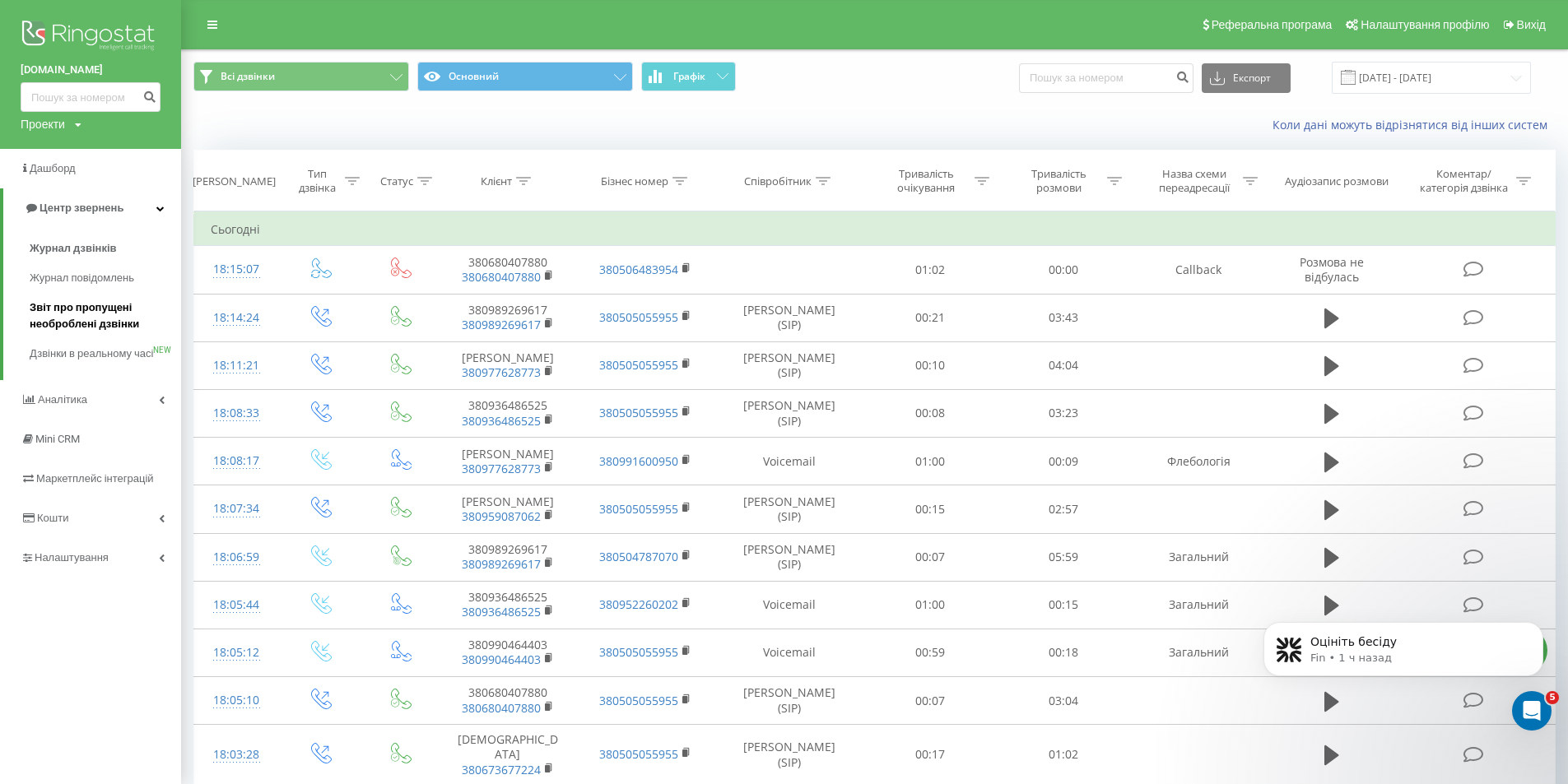
click at [46, 299] on link "Звіт про пропущені необроблені дзвінки" at bounding box center [105, 316] width 151 height 46
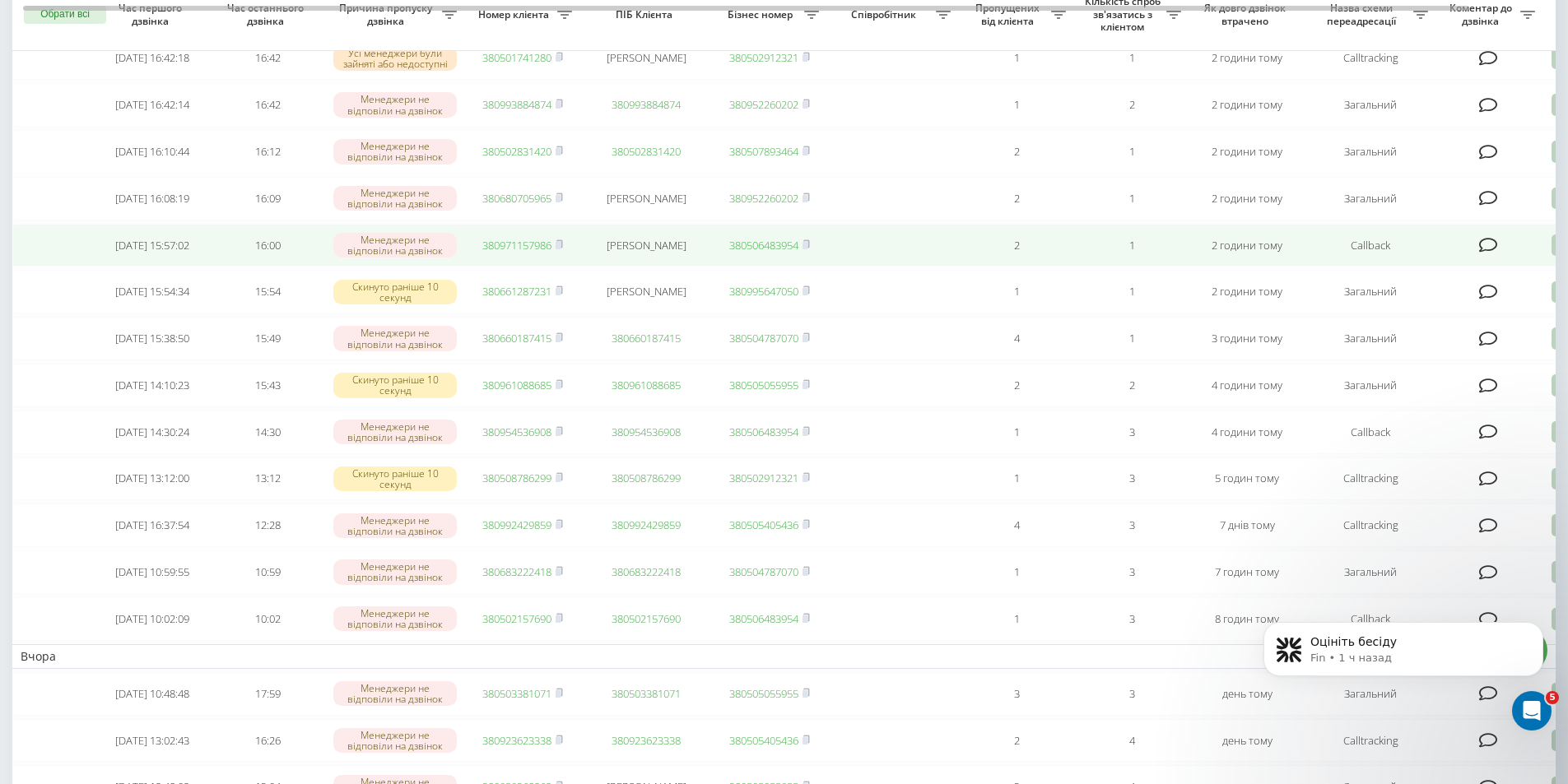
scroll to position [494, 0]
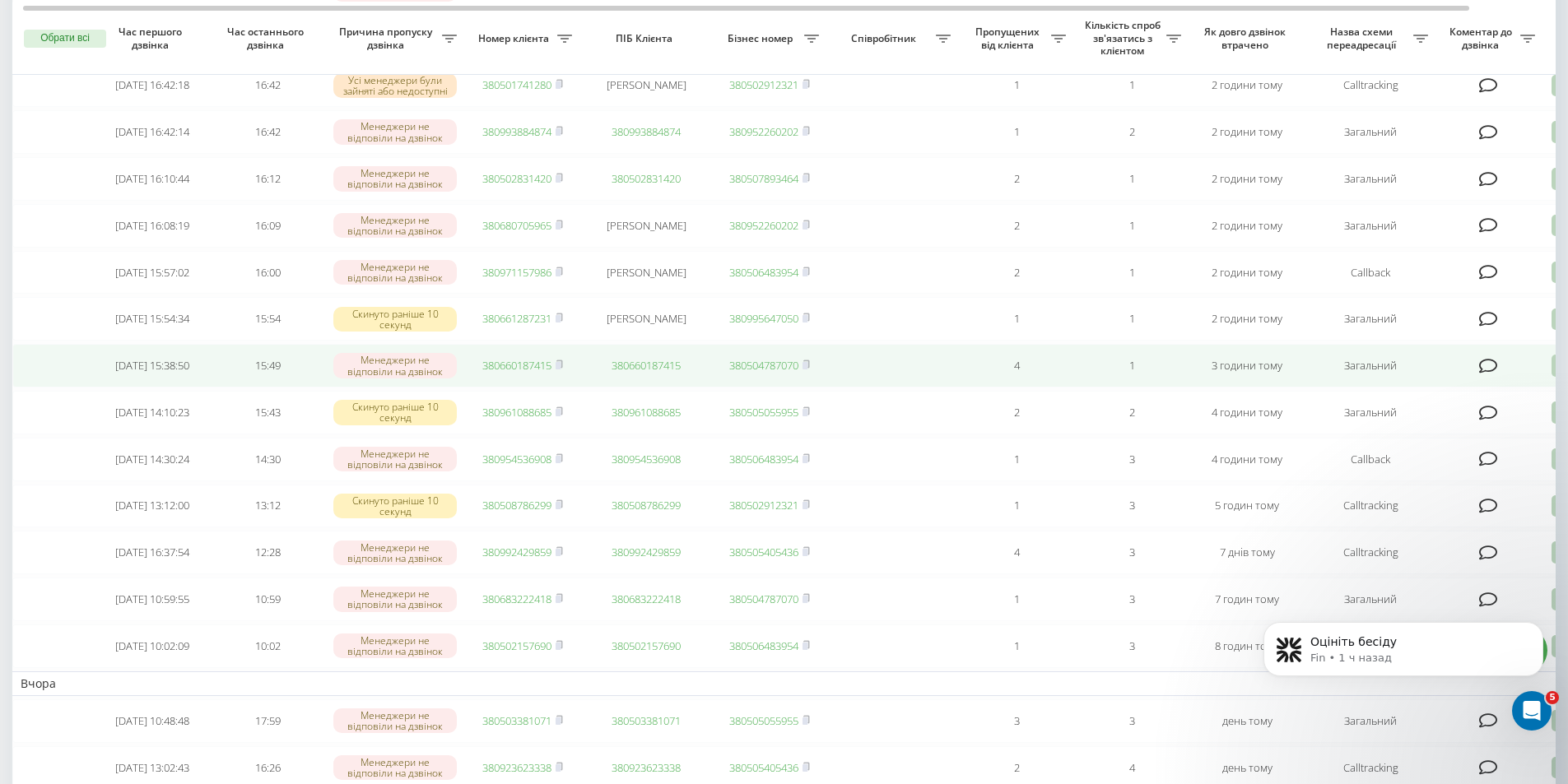
click at [501, 373] on link "380660187415" at bounding box center [517, 365] width 69 height 15
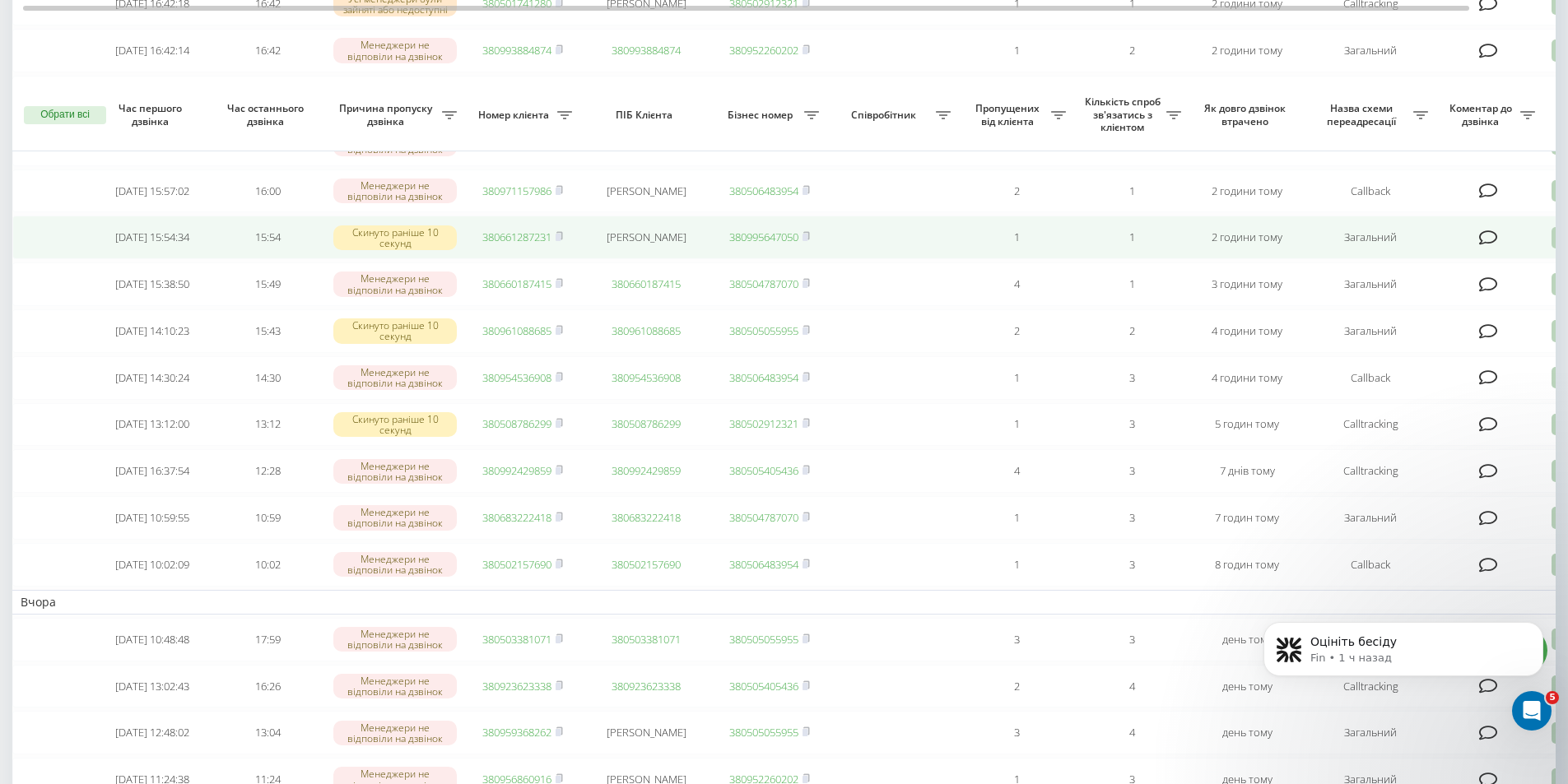
scroll to position [658, 0]
